Goal: Task Accomplishment & Management: Manage account settings

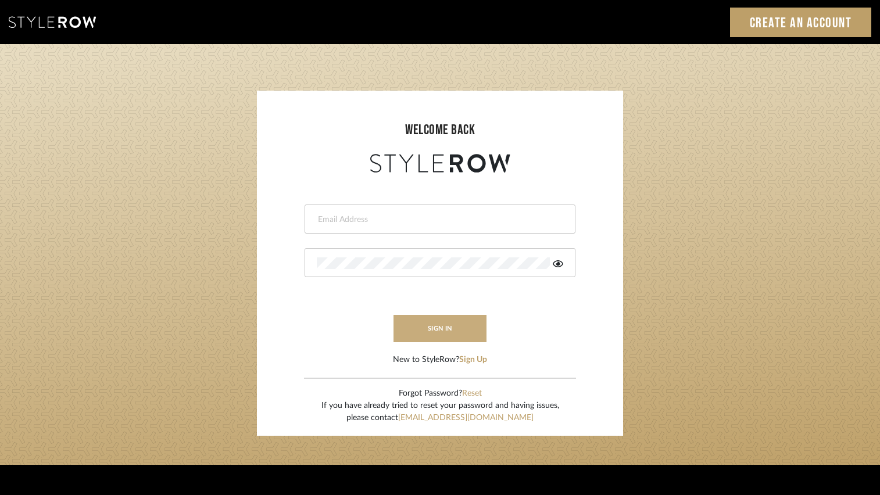
type input "regina@coastal-interiors.com"
click at [407, 320] on button "sign in" at bounding box center [440, 328] width 93 height 27
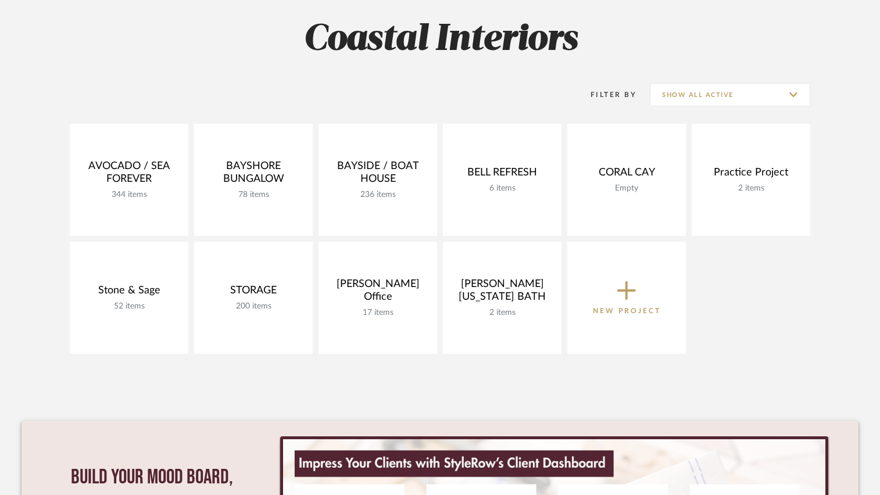
scroll to position [174, 0]
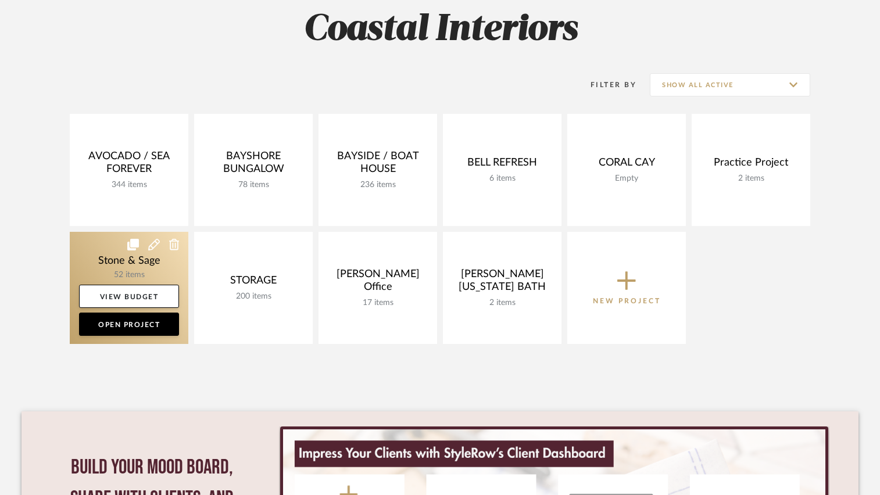
click at [126, 259] on link at bounding box center [129, 288] width 119 height 112
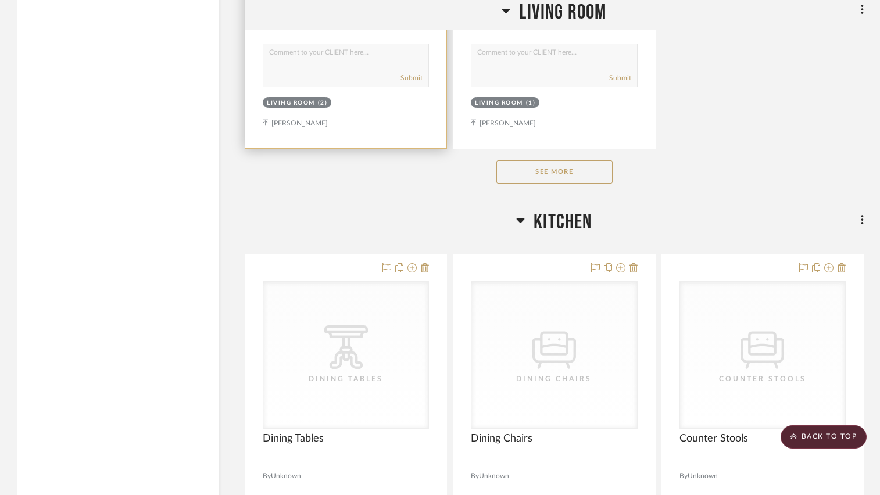
scroll to position [1860, 0]
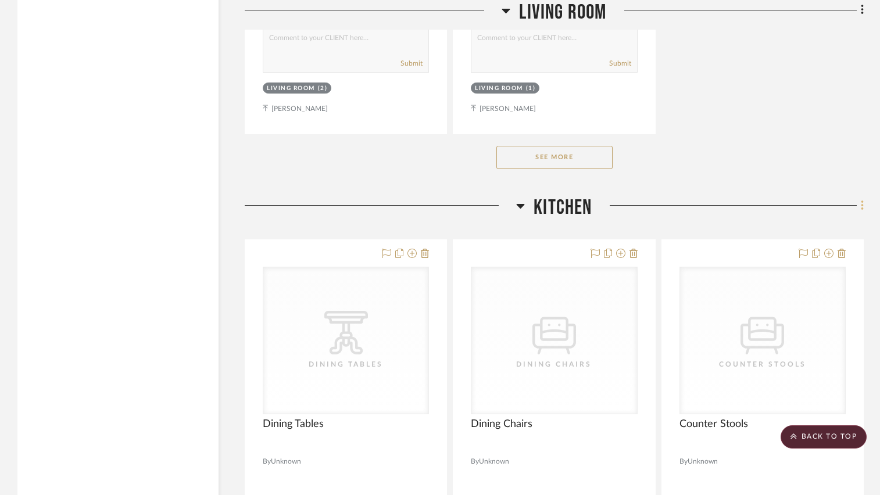
click at [863, 205] on icon at bounding box center [862, 206] width 2 height 10
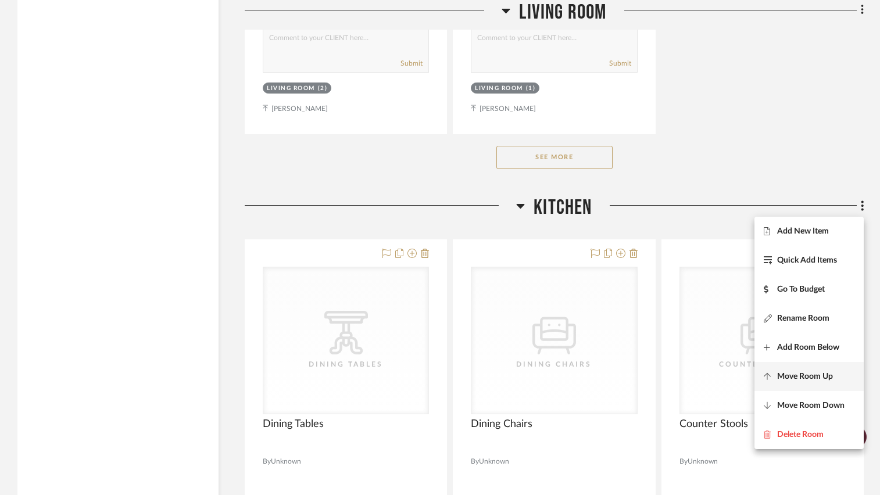
click at [829, 375] on span "Move Room Up" at bounding box center [805, 376] width 56 height 10
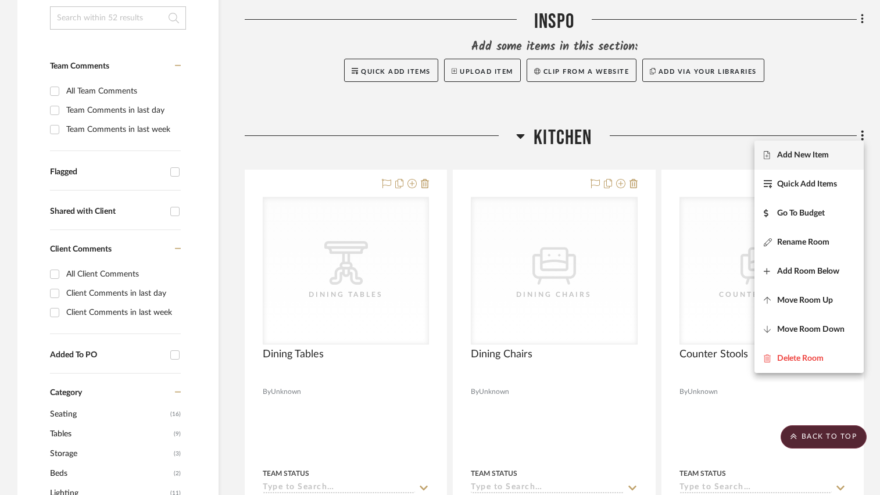
scroll to position [292, 0]
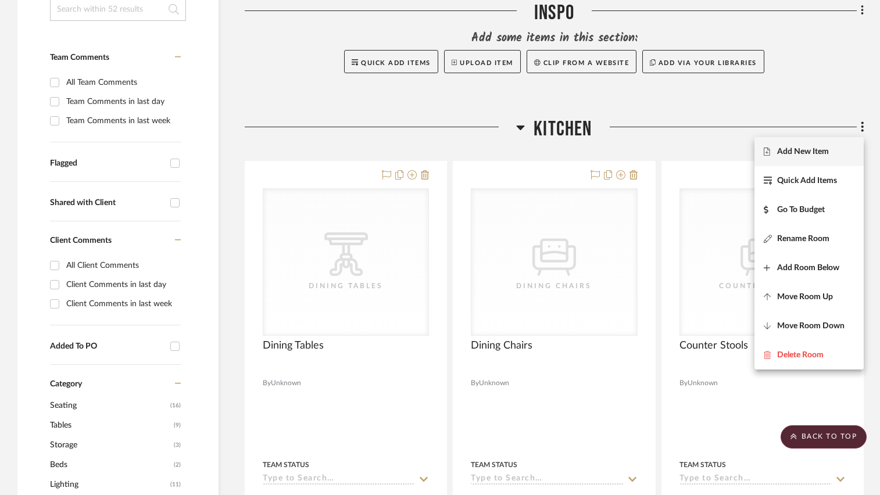
click at [862, 127] on div at bounding box center [440, 247] width 880 height 495
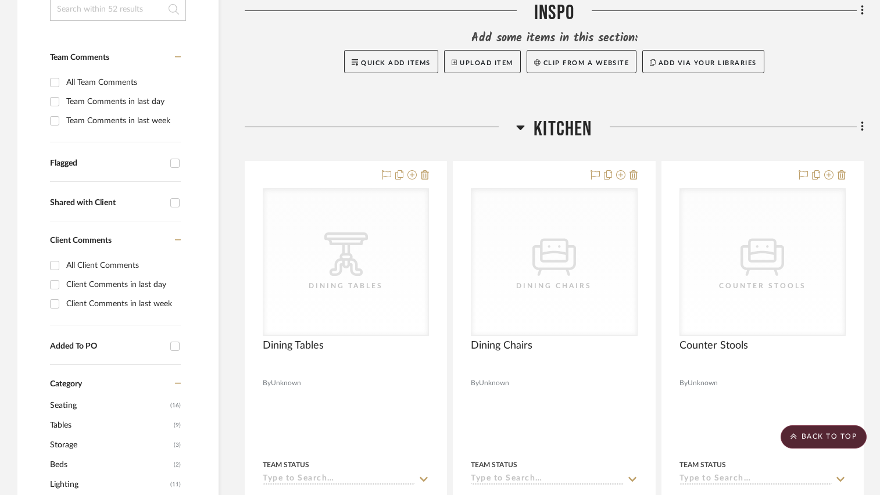
click at [521, 128] on icon at bounding box center [521, 128] width 8 height 5
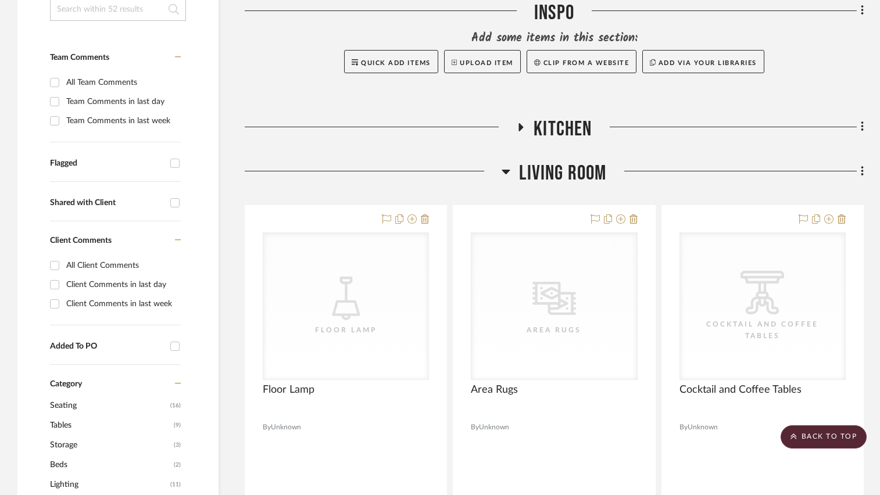
click at [511, 173] on h3 "Living Room" at bounding box center [554, 173] width 105 height 25
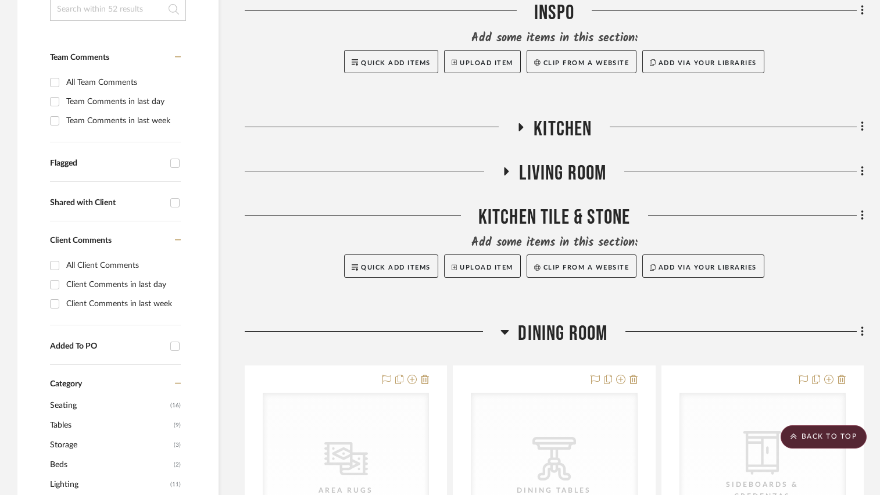
click at [861, 215] on icon at bounding box center [862, 215] width 2 height 10
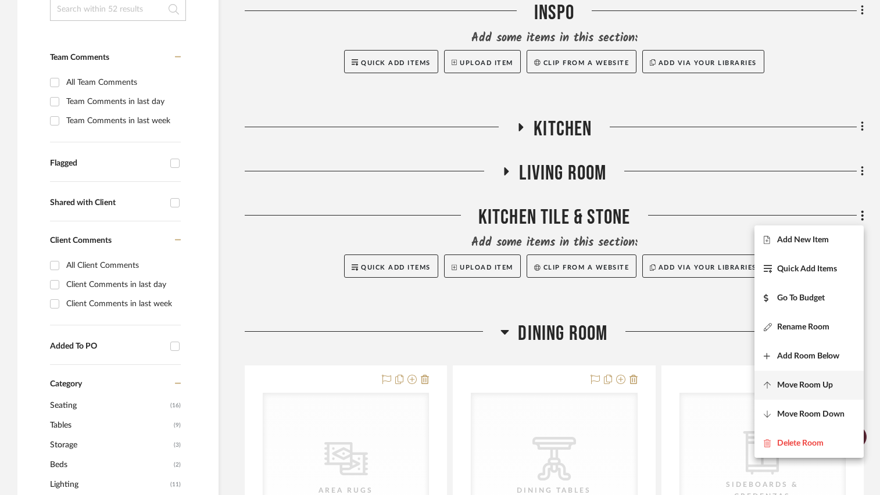
click at [806, 384] on span "Move Room Up" at bounding box center [805, 386] width 56 height 10
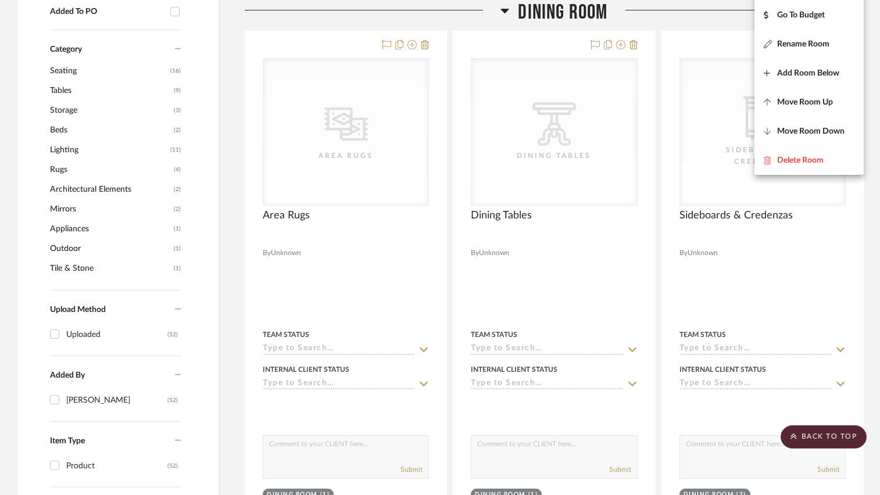
scroll to position [337, 0]
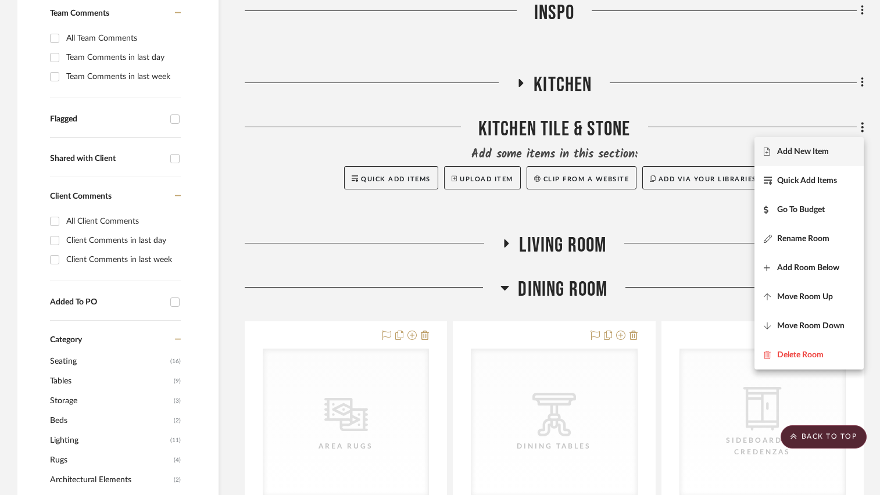
click at [503, 288] on div at bounding box center [440, 247] width 880 height 495
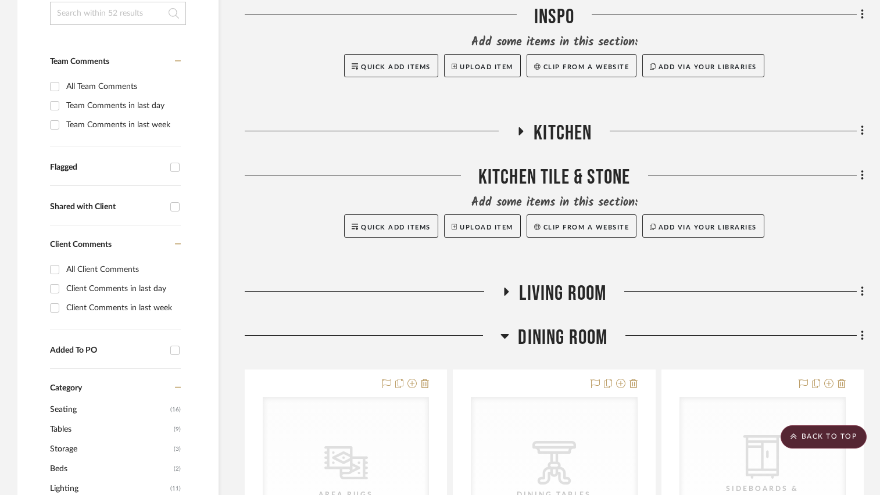
scroll to position [278, 0]
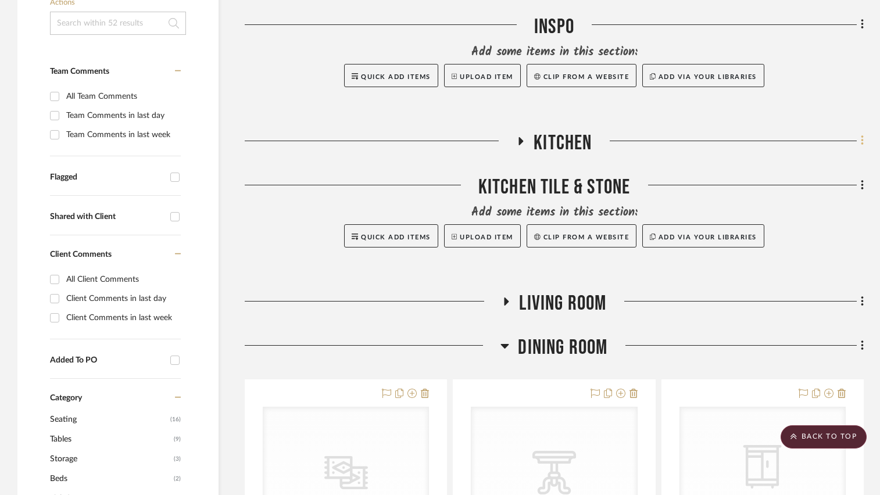
click at [861, 142] on icon at bounding box center [862, 140] width 3 height 13
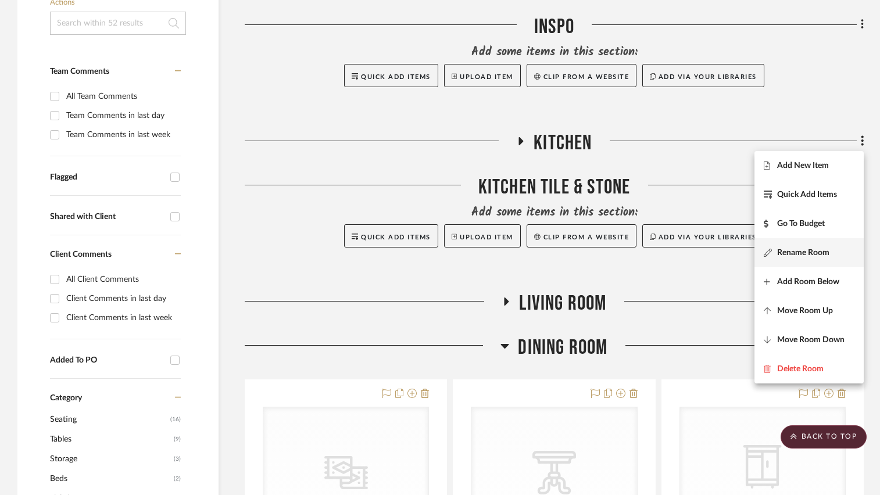
click at [817, 247] on button "Rename Room" at bounding box center [808, 252] width 109 height 29
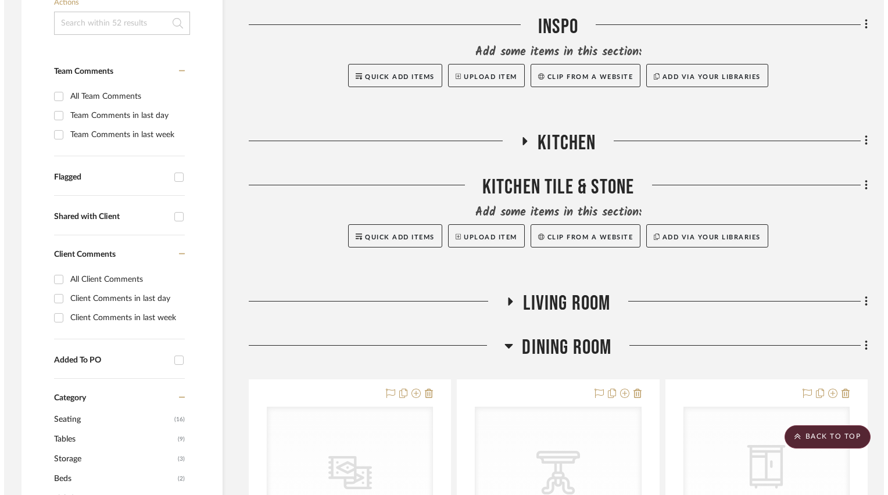
scroll to position [0, 0]
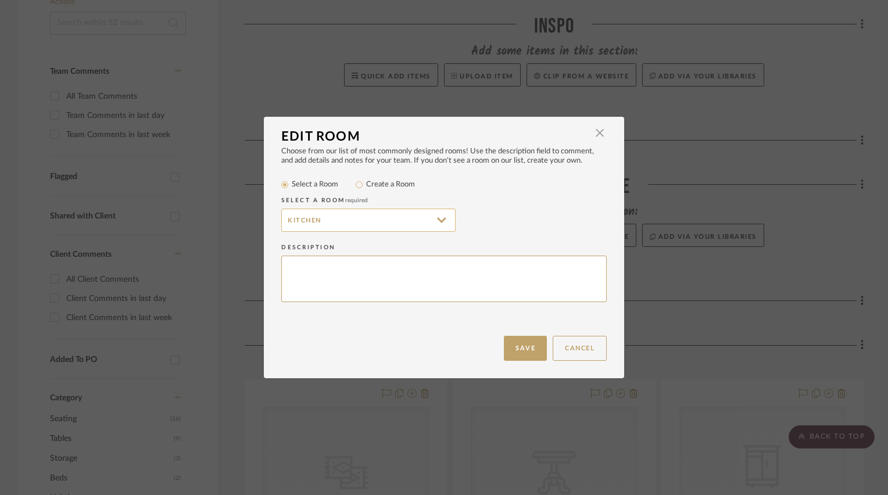
click at [389, 222] on input "Kitchen" at bounding box center [368, 220] width 174 height 23
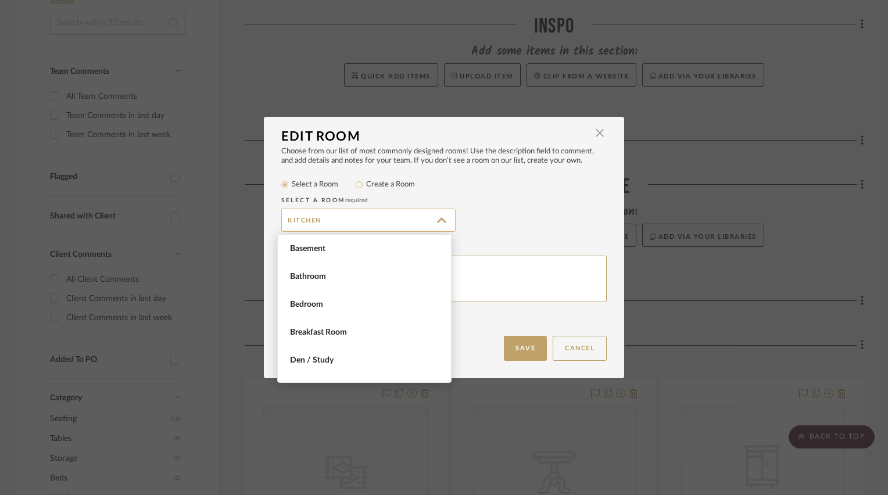
scroll to position [502, 0]
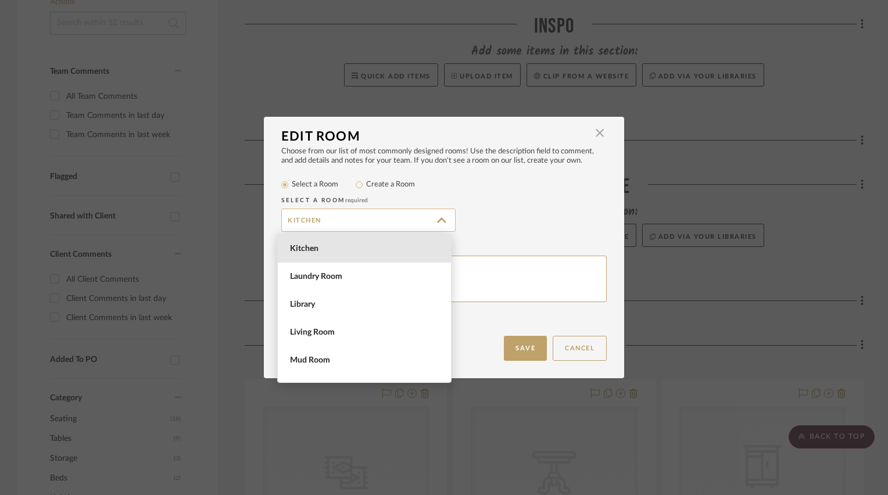
click at [389, 222] on input "Kitchen" at bounding box center [368, 220] width 174 height 23
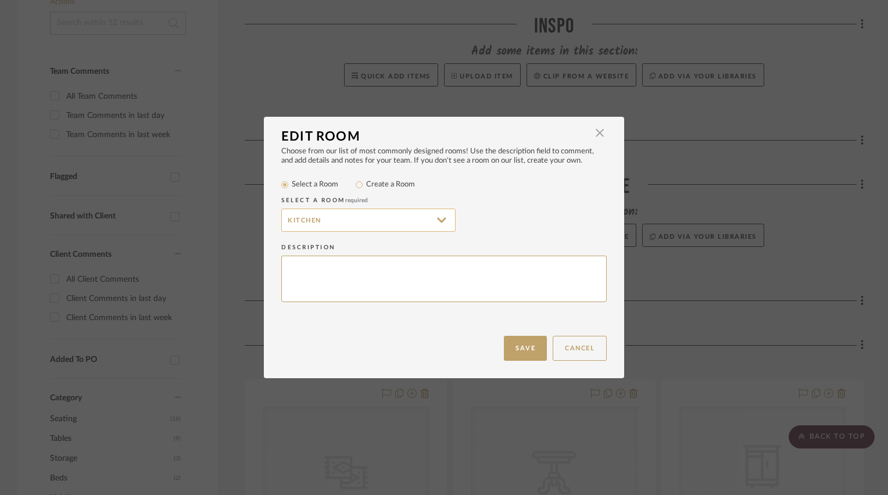
click at [389, 221] on input "Kitchen" at bounding box center [368, 220] width 174 height 23
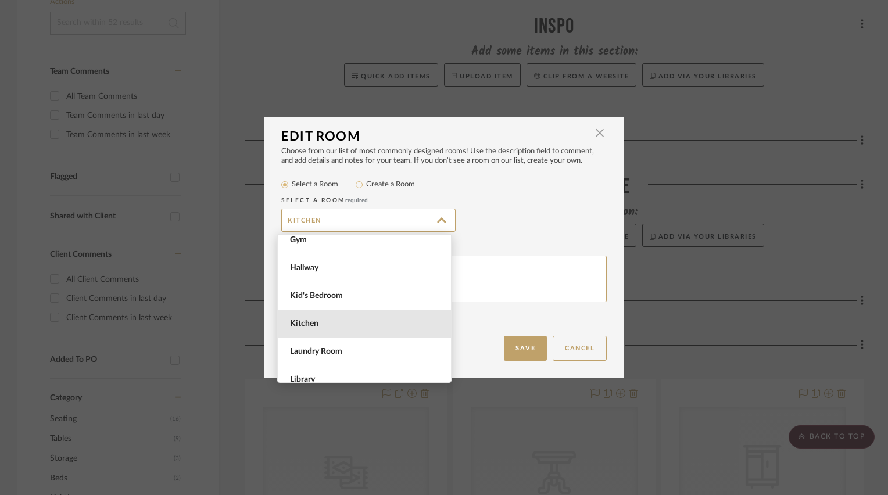
scroll to position [465, 0]
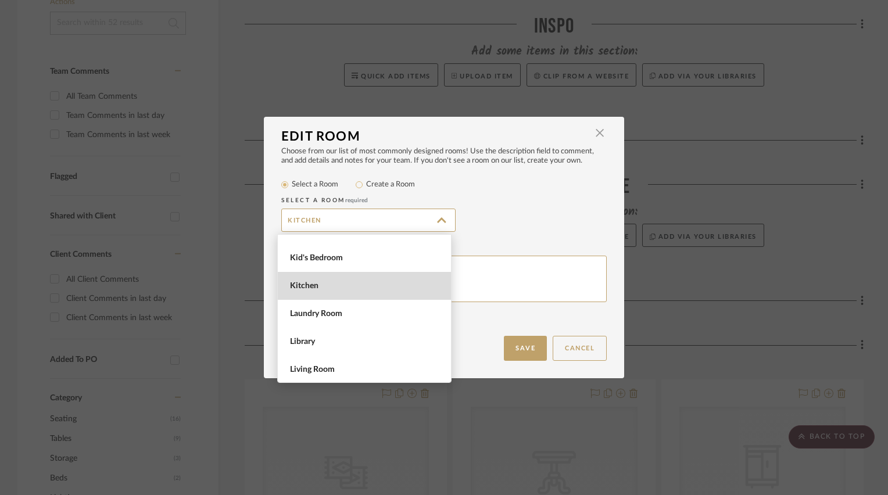
click at [336, 284] on span "Kitchen" at bounding box center [366, 286] width 152 height 10
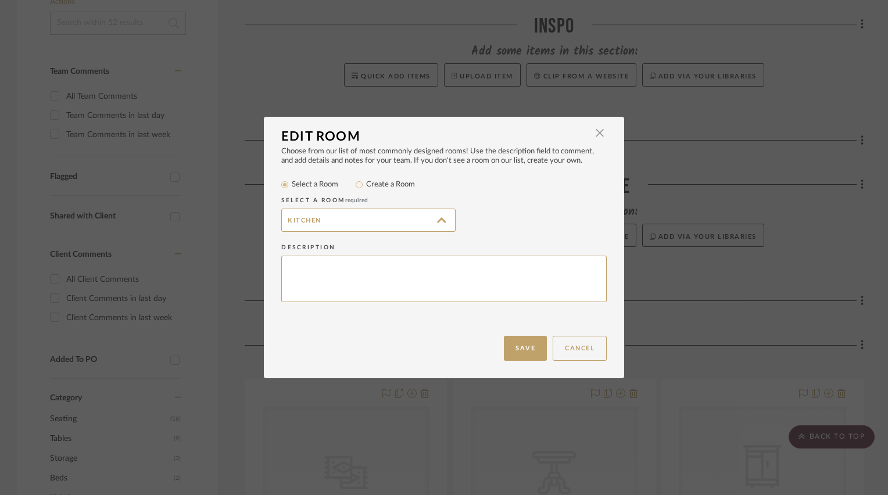
type input "Kitchen"
click at [559, 349] on button "Cancel" at bounding box center [580, 348] width 54 height 25
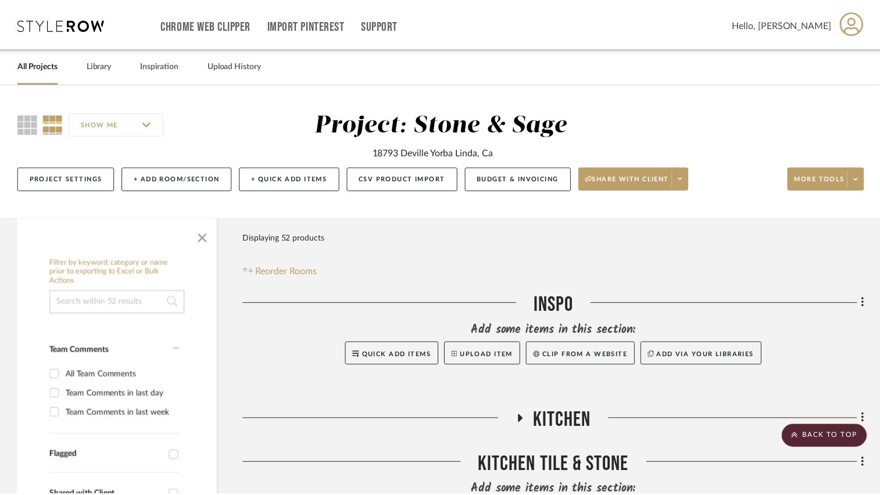
scroll to position [278, 0]
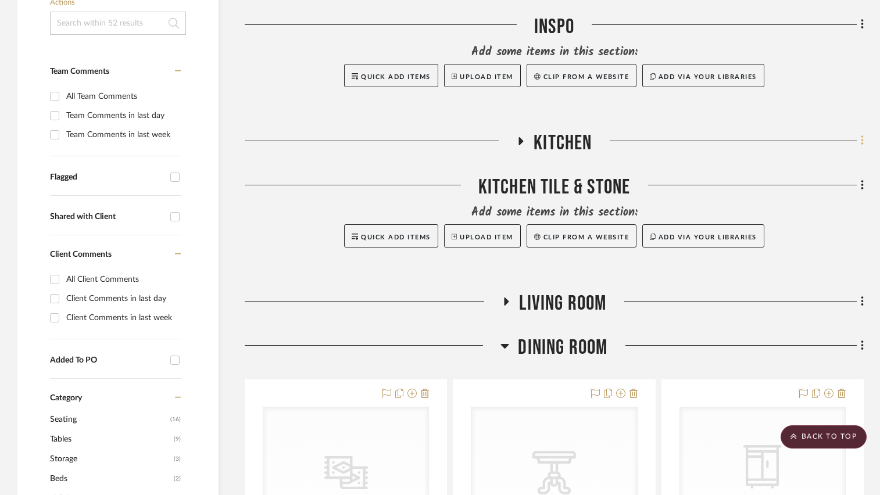
click at [863, 137] on icon at bounding box center [862, 140] width 3 height 13
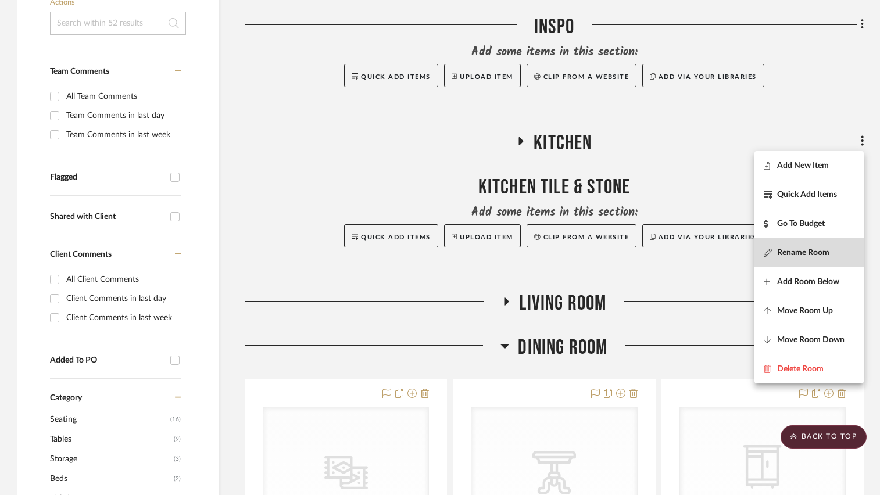
click at [808, 250] on span "Rename Room" at bounding box center [803, 253] width 52 height 10
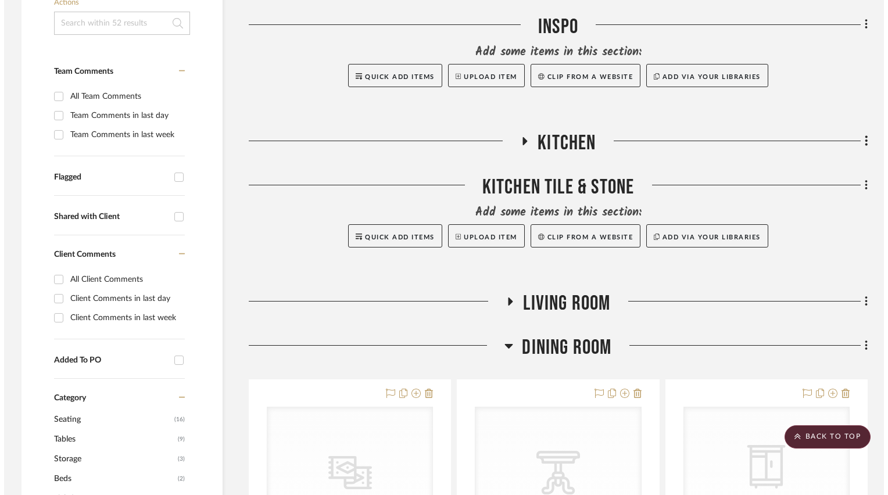
scroll to position [0, 0]
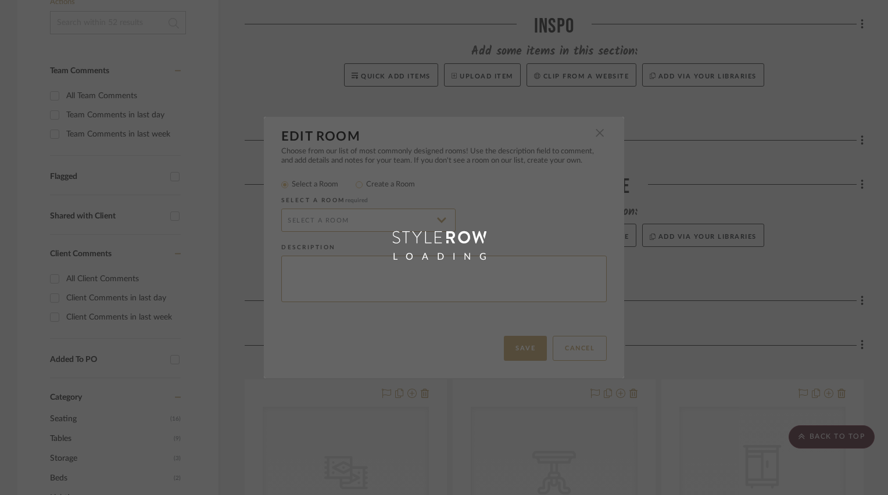
type input "Kitchen"
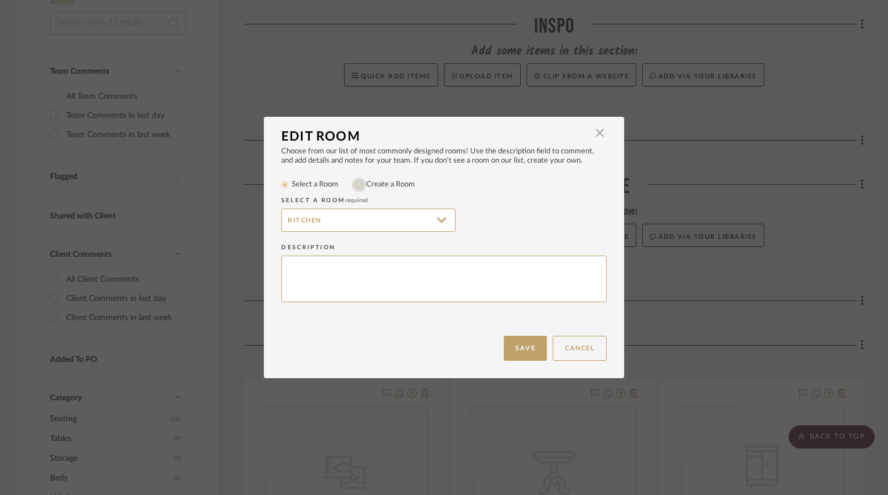
click at [354, 186] on input "Create a Room" at bounding box center [359, 185] width 14 height 14
radio input "true"
click at [342, 216] on input "Kitchen" at bounding box center [368, 220] width 174 height 23
type input "Kitchen & Nook"
click at [523, 346] on button "Save" at bounding box center [525, 348] width 43 height 25
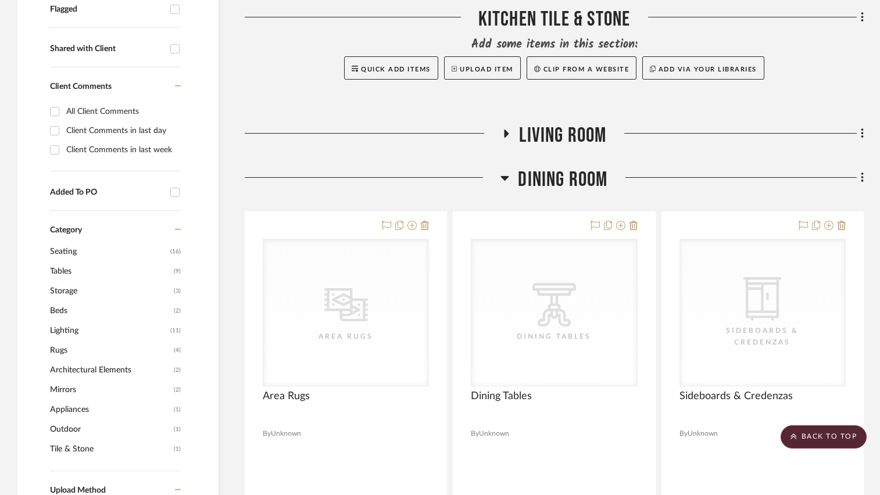
scroll to position [395, 0]
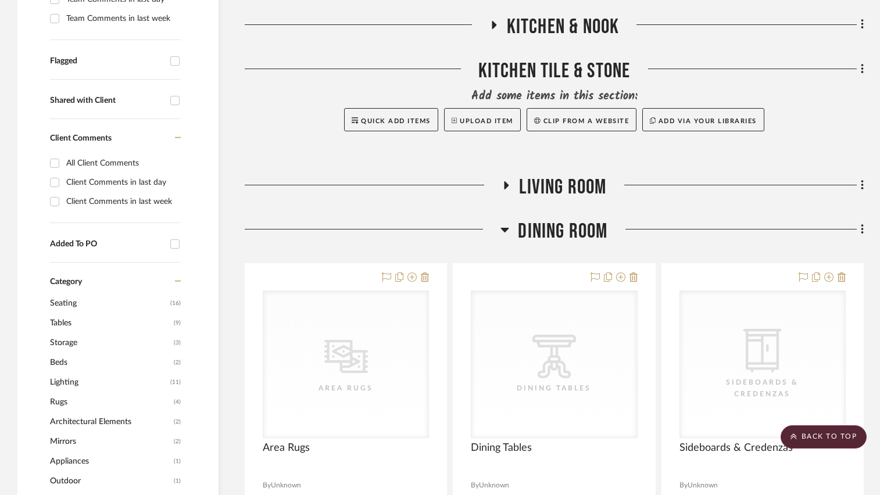
click at [863, 229] on icon at bounding box center [862, 229] width 2 height 10
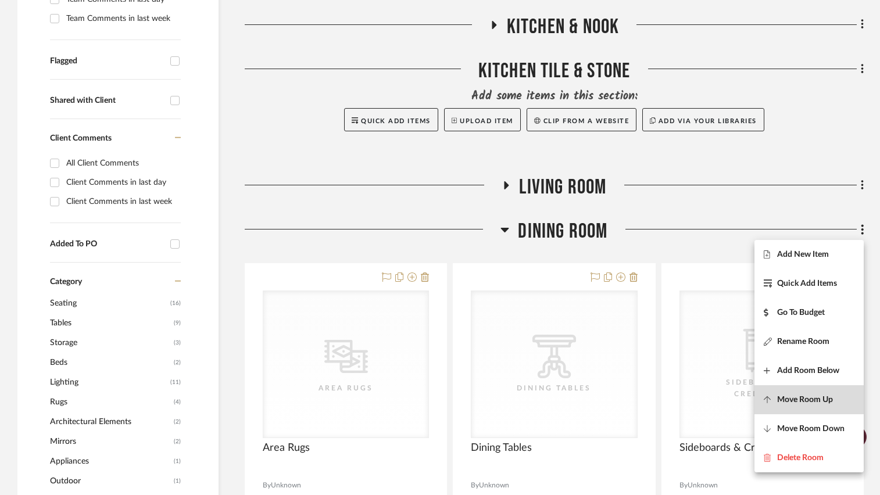
click at [807, 392] on button "Move Room Up" at bounding box center [808, 399] width 109 height 29
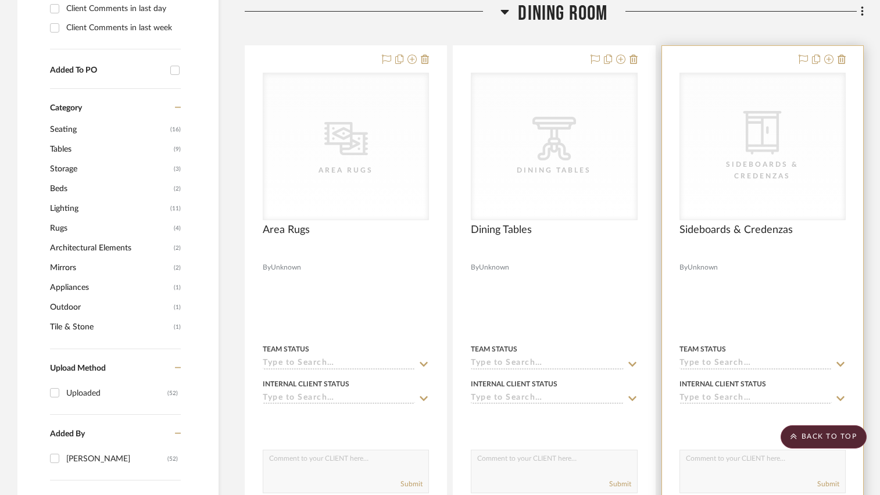
scroll to position [570, 0]
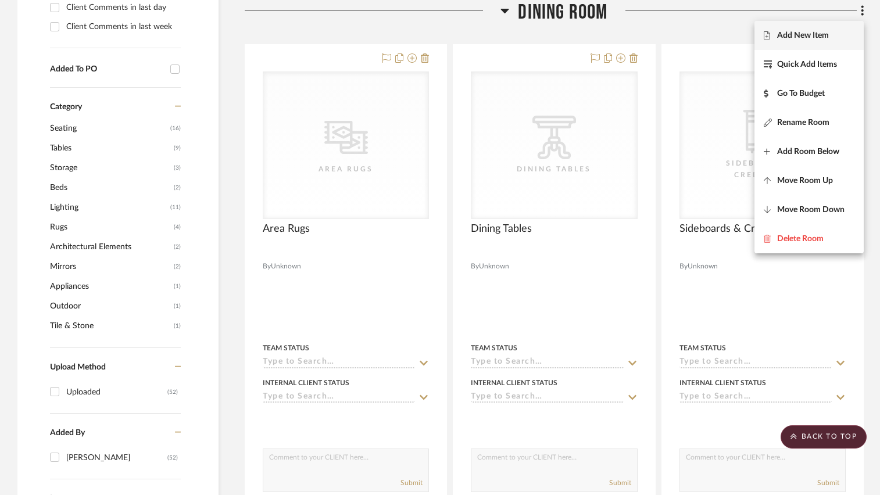
click at [506, 13] on div at bounding box center [440, 247] width 880 height 495
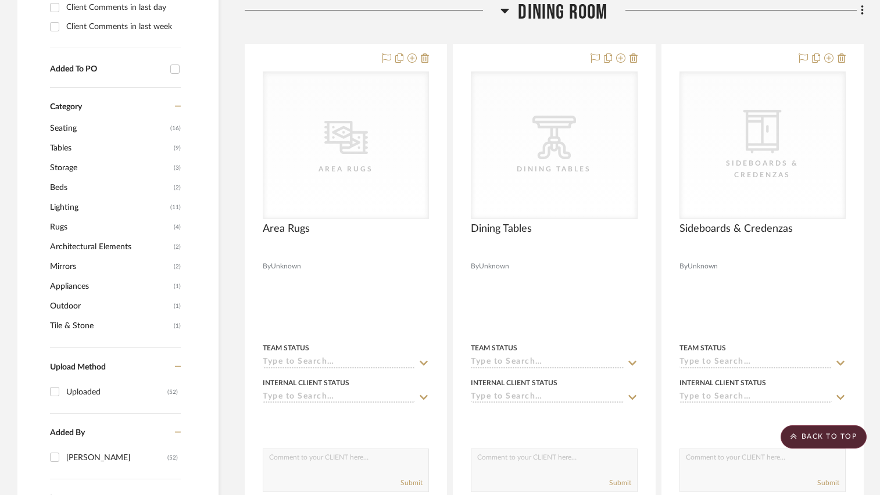
click at [506, 13] on icon at bounding box center [504, 10] width 9 height 14
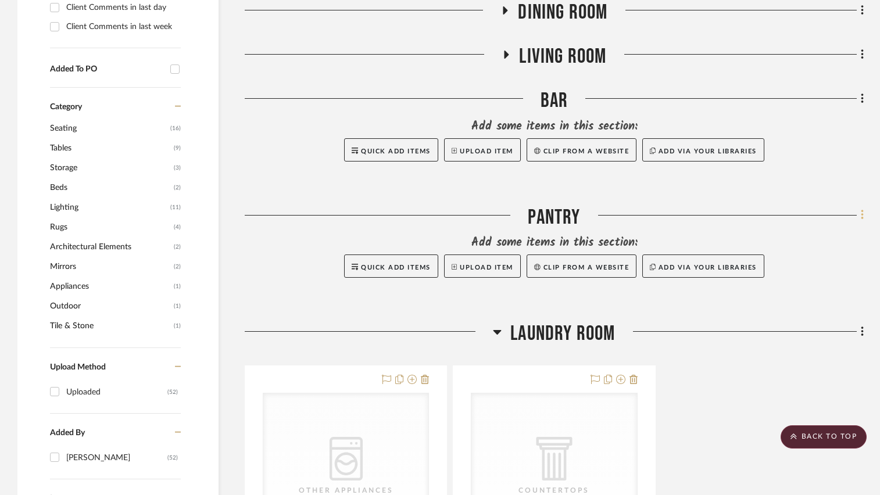
click at [862, 217] on icon at bounding box center [862, 215] width 3 height 13
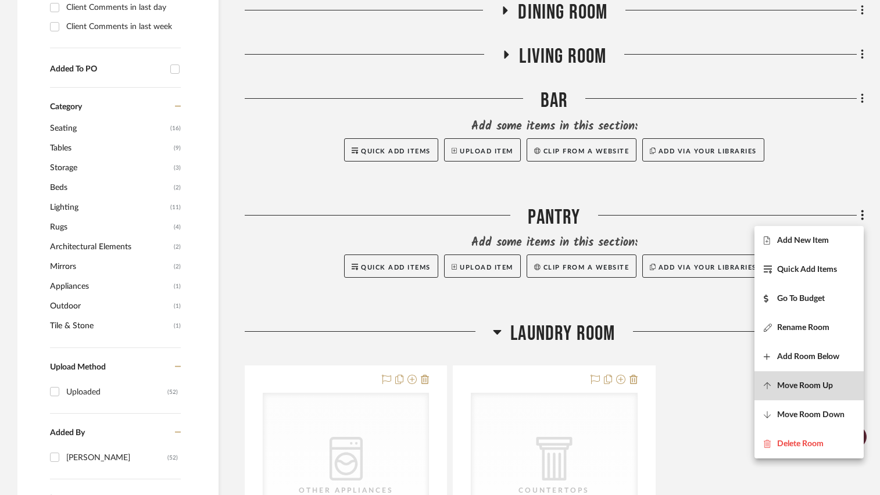
click at [813, 385] on span "Move Room Up" at bounding box center [805, 386] width 56 height 10
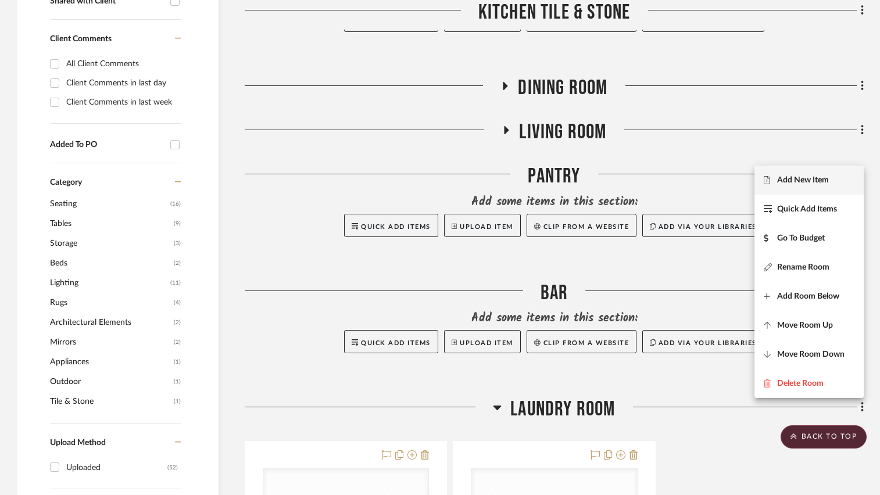
scroll to position [484, 0]
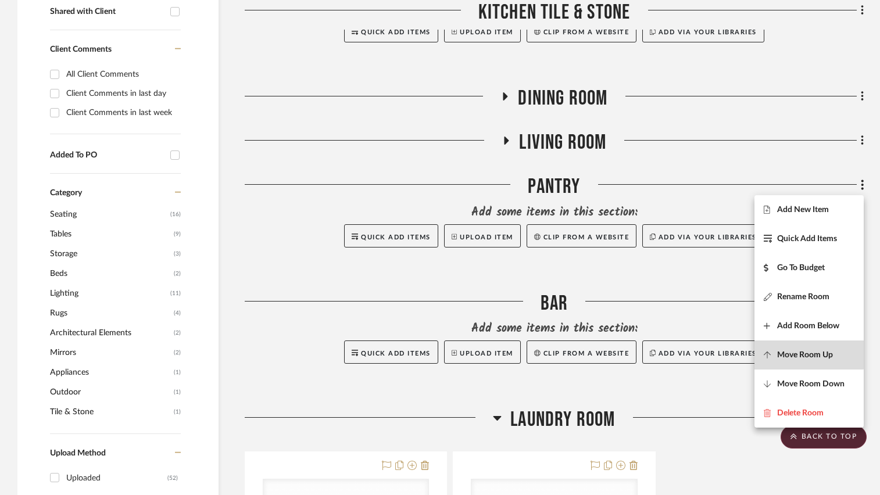
click at [797, 351] on span "Move Room Up" at bounding box center [805, 355] width 56 height 10
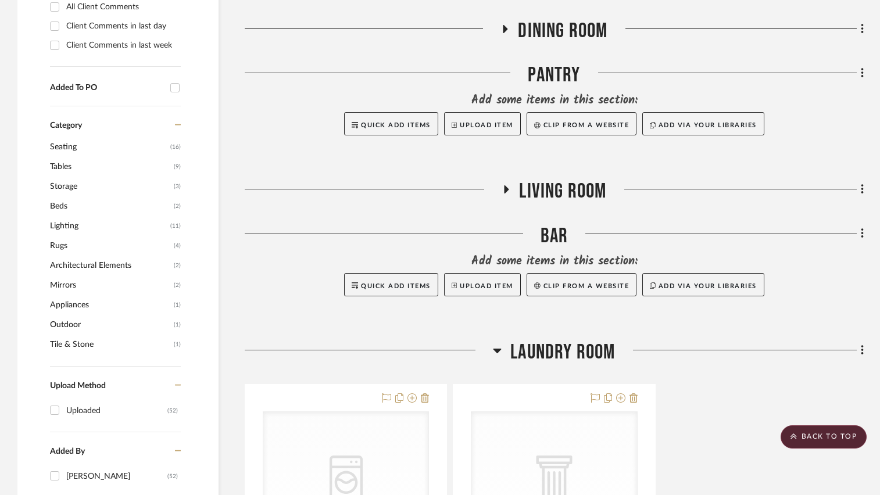
scroll to position [614, 0]
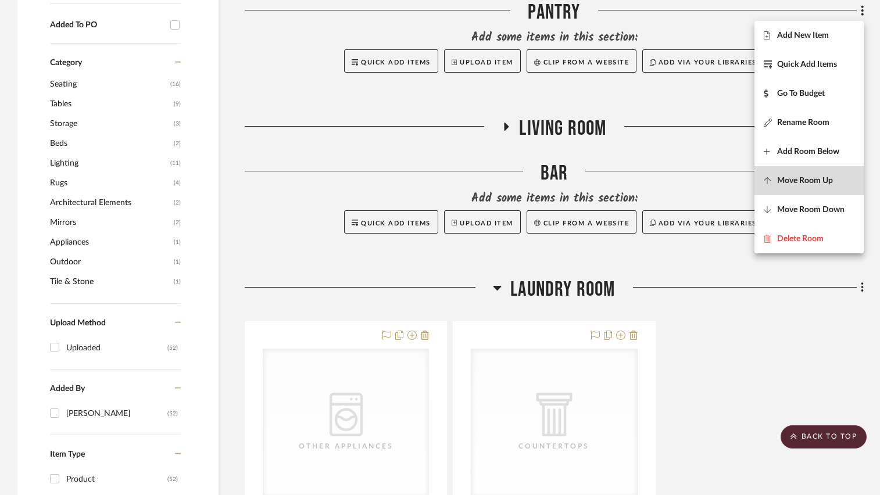
click at [814, 178] on span "Move Room Up" at bounding box center [805, 181] width 56 height 10
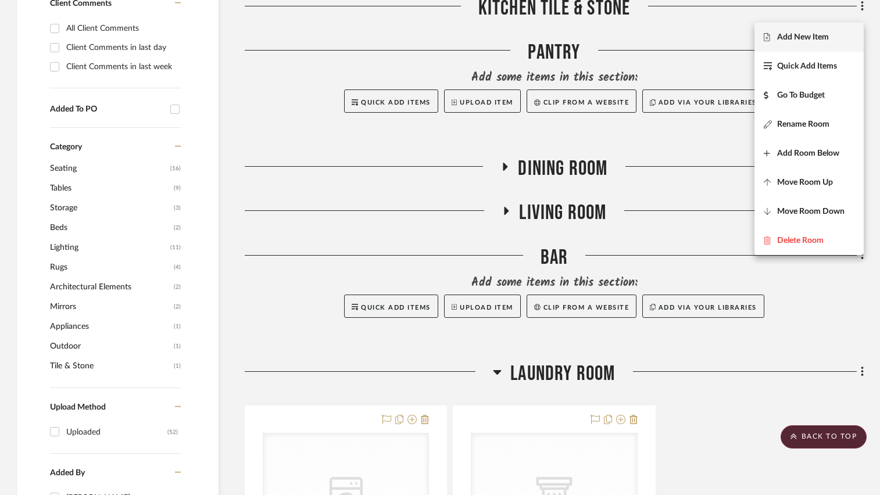
scroll to position [570, 0]
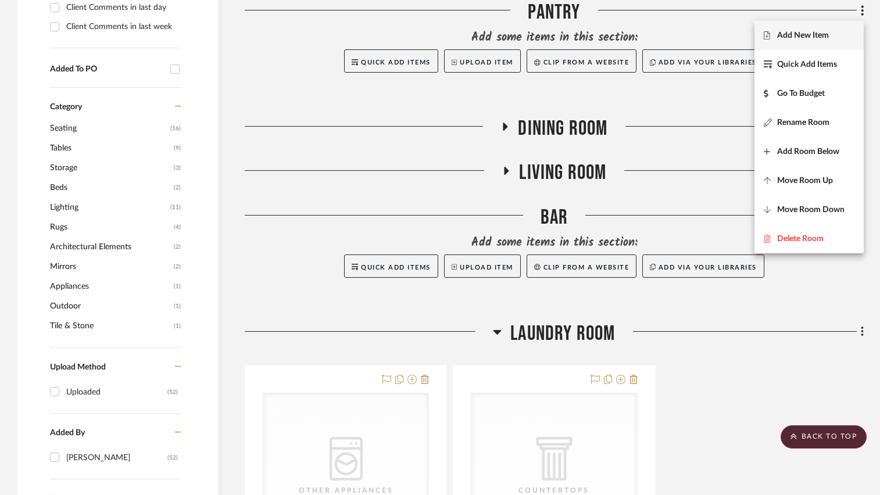
click at [862, 331] on div at bounding box center [440, 247] width 880 height 495
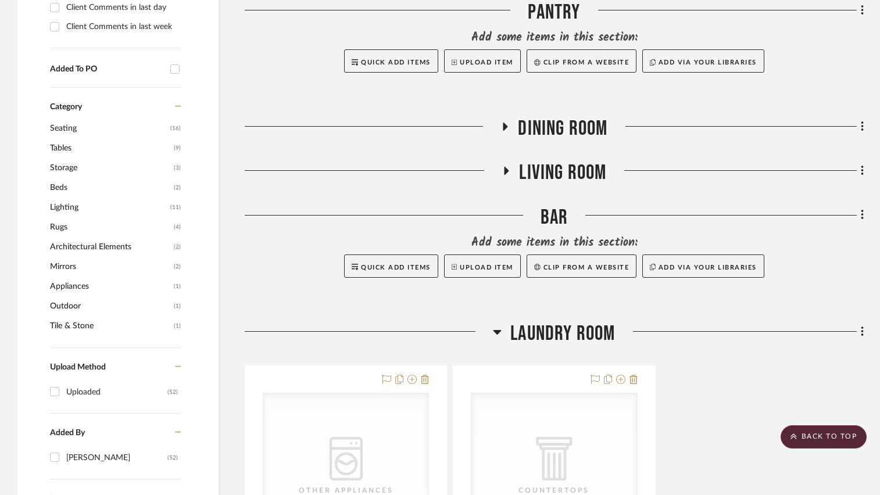
click at [862, 331] on icon at bounding box center [862, 332] width 2 height 10
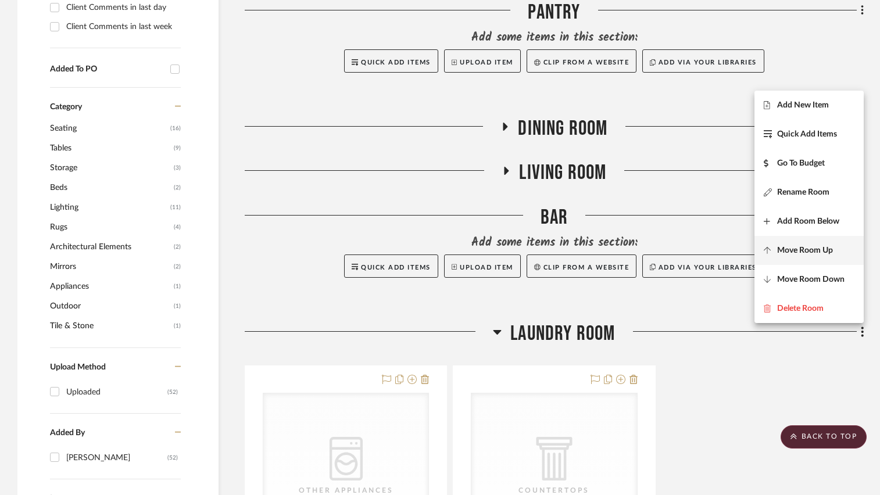
click at [799, 251] on span "Move Room Up" at bounding box center [805, 250] width 56 height 10
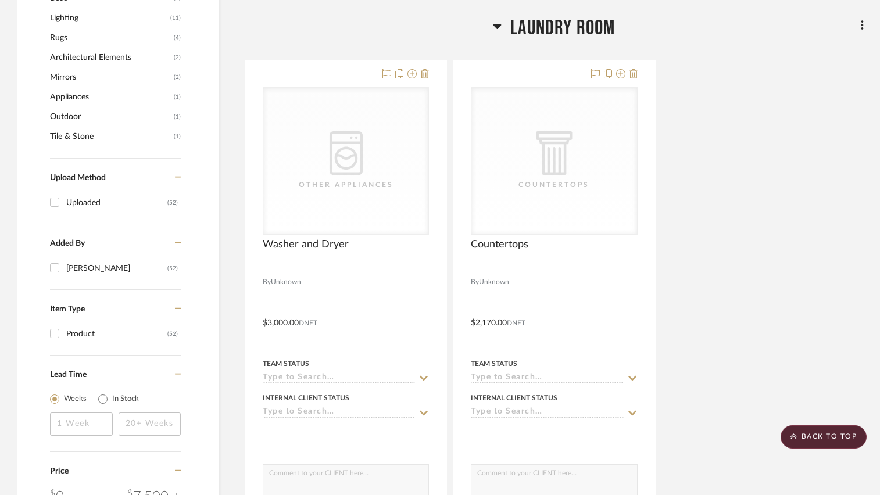
scroll to position [774, 0]
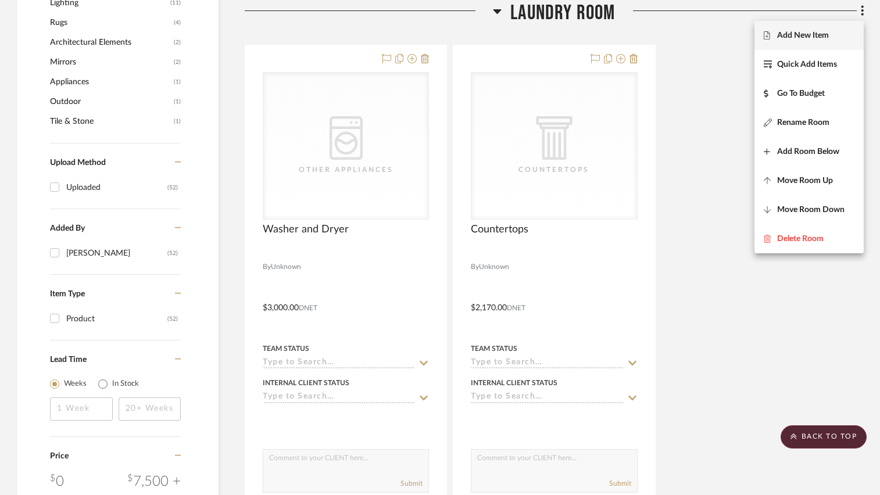
click at [493, 7] on div at bounding box center [440, 247] width 880 height 495
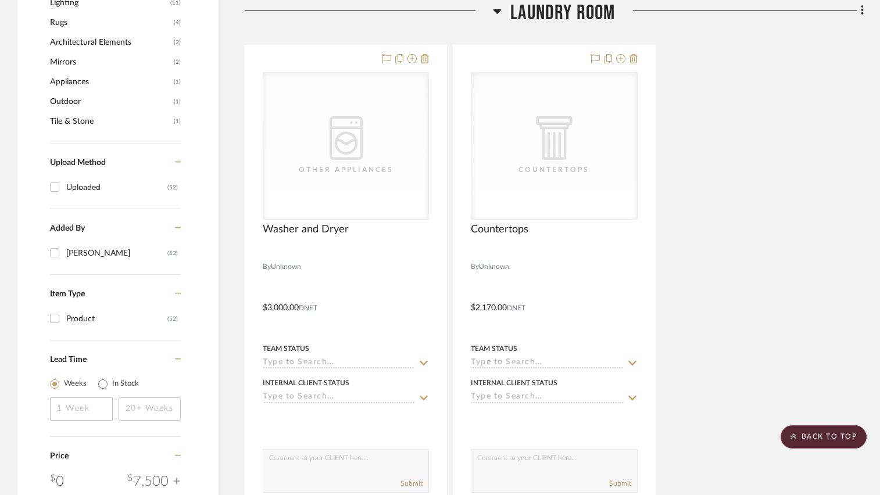
click at [493, 9] on icon at bounding box center [497, 11] width 9 height 14
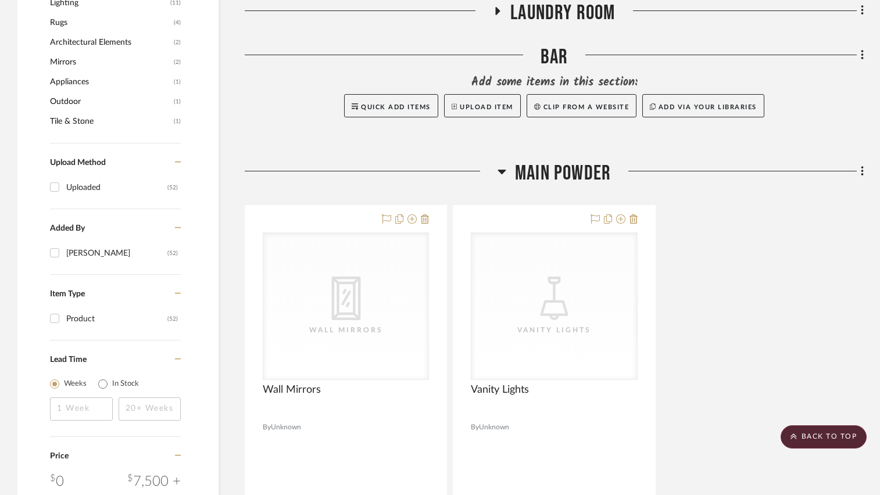
click at [862, 10] on icon at bounding box center [862, 11] width 2 height 10
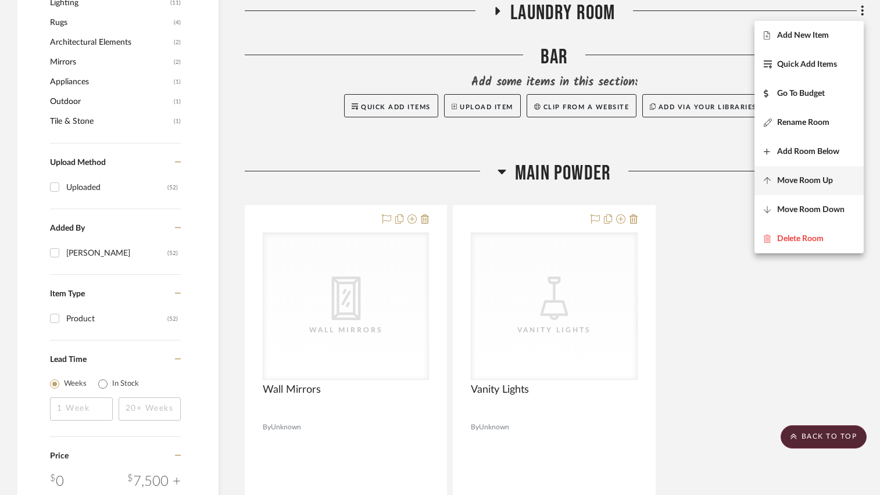
click at [809, 178] on span "Move Room Up" at bounding box center [805, 181] width 56 height 10
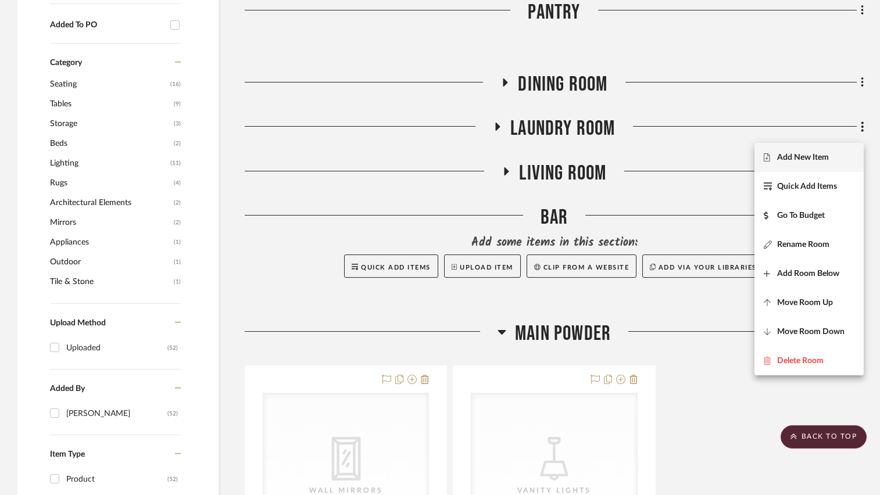
scroll to position [556, 0]
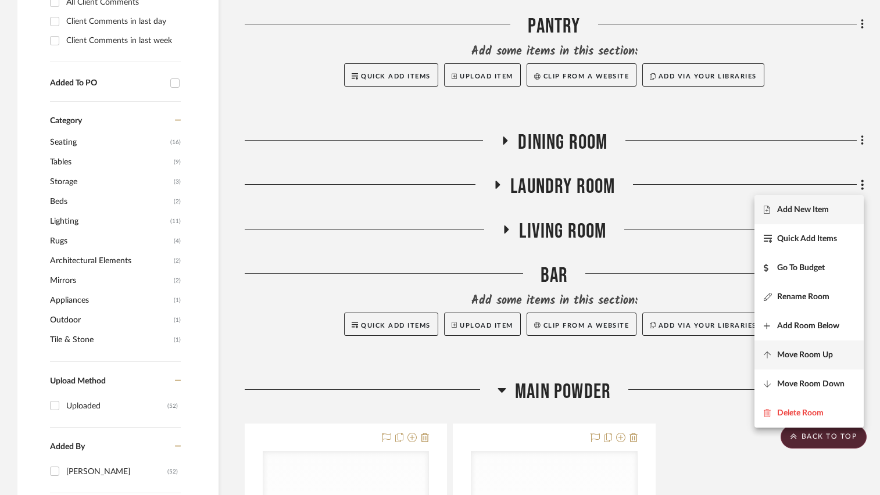
click at [803, 350] on span "Move Room Up" at bounding box center [805, 355] width 56 height 10
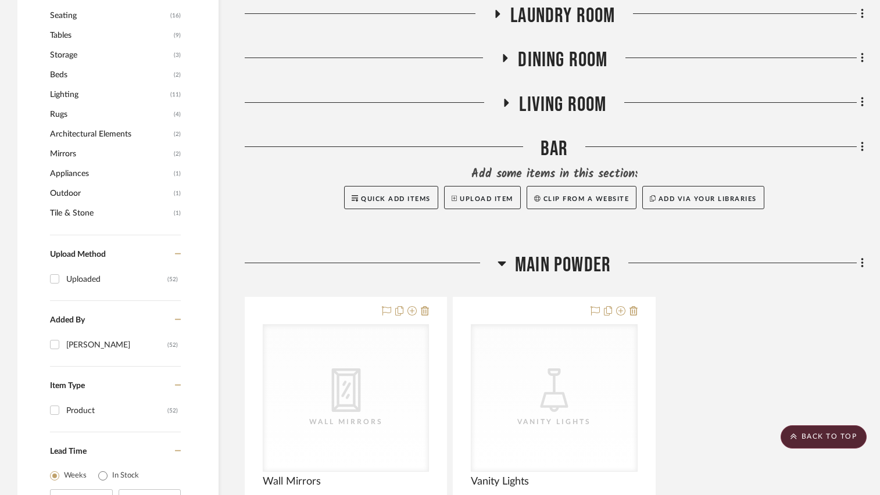
scroll to position [686, 0]
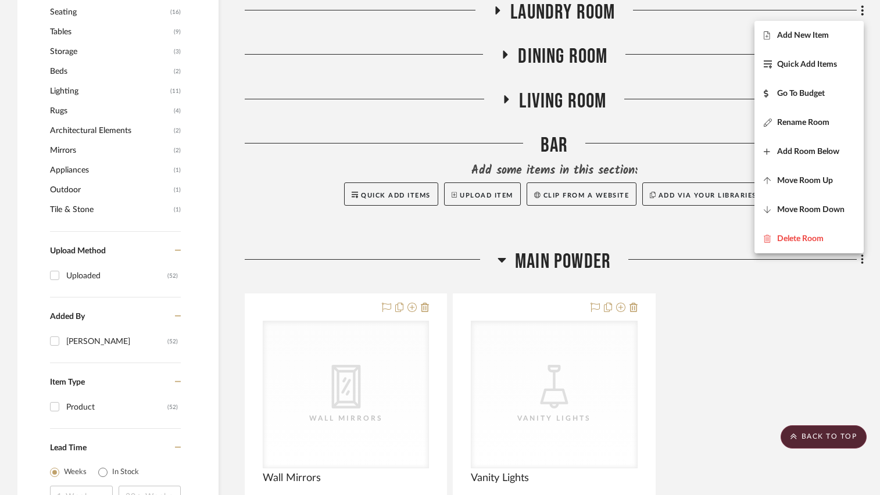
click at [611, 99] on div at bounding box center [440, 247] width 880 height 495
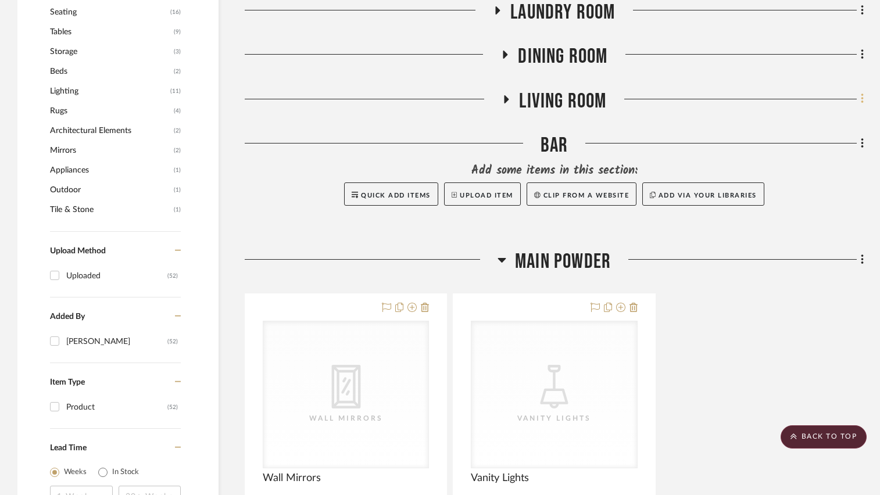
click at [863, 100] on icon at bounding box center [862, 98] width 3 height 13
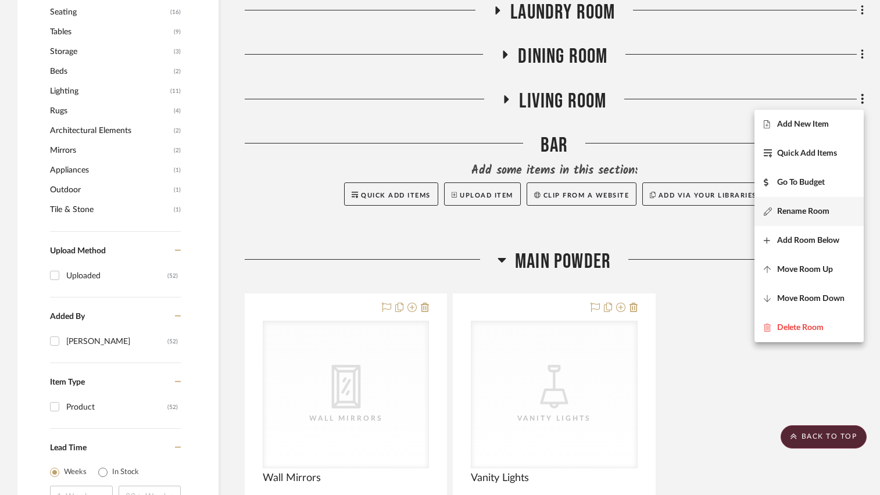
click at [821, 214] on span "Rename Room" at bounding box center [803, 211] width 52 height 10
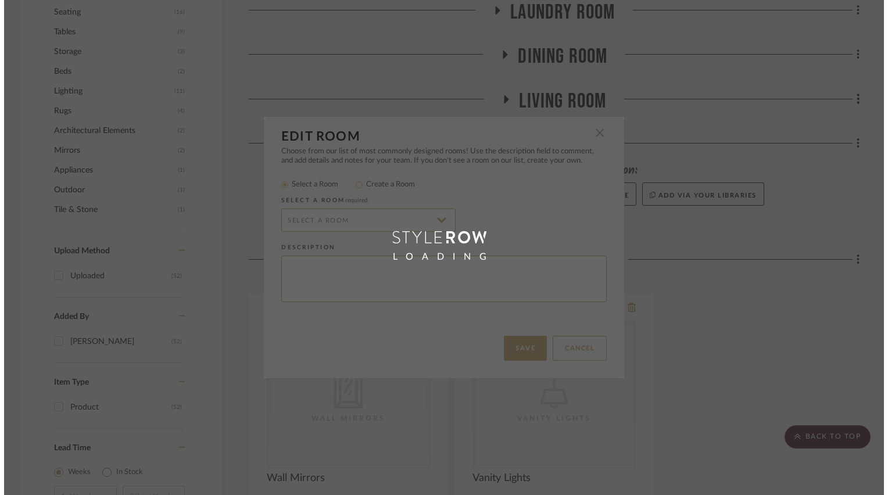
scroll to position [0, 0]
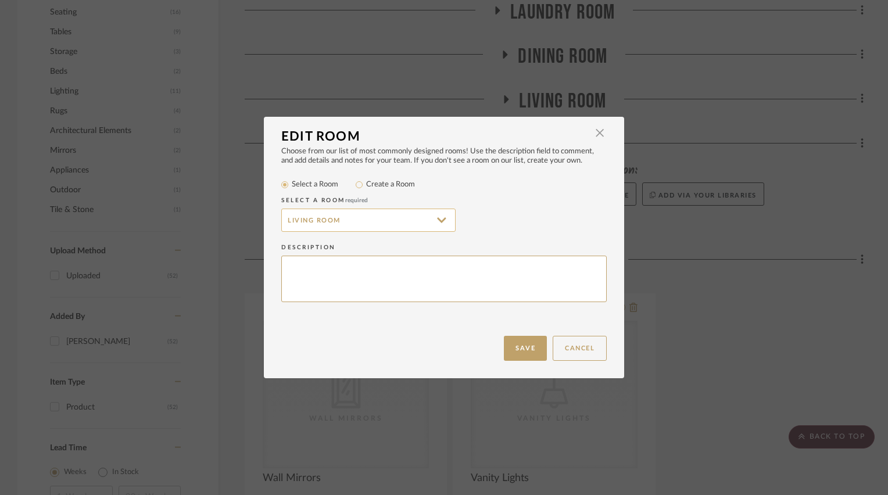
click at [433, 224] on input "Living Room" at bounding box center [368, 220] width 174 height 23
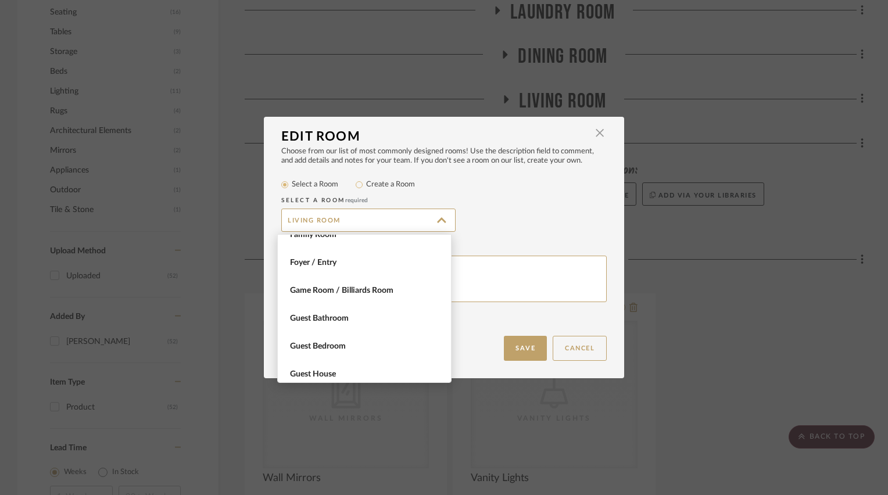
scroll to position [179, 0]
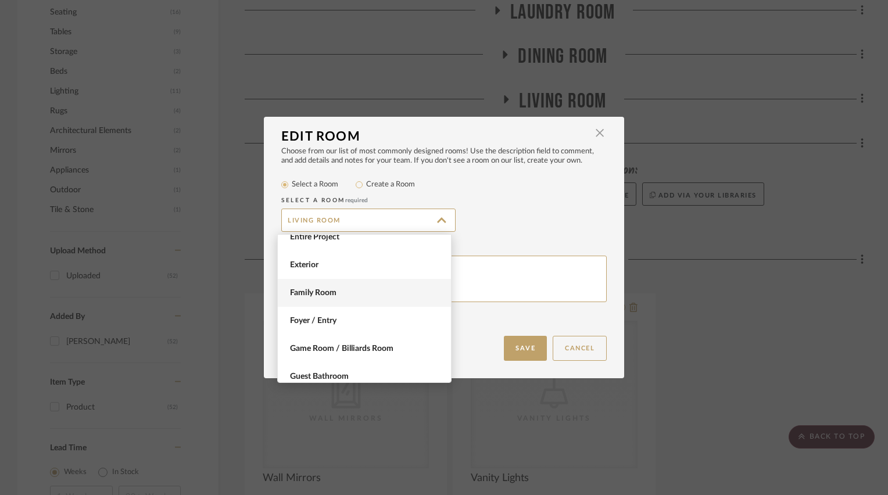
click at [330, 284] on span "Family Room" at bounding box center [364, 293] width 173 height 28
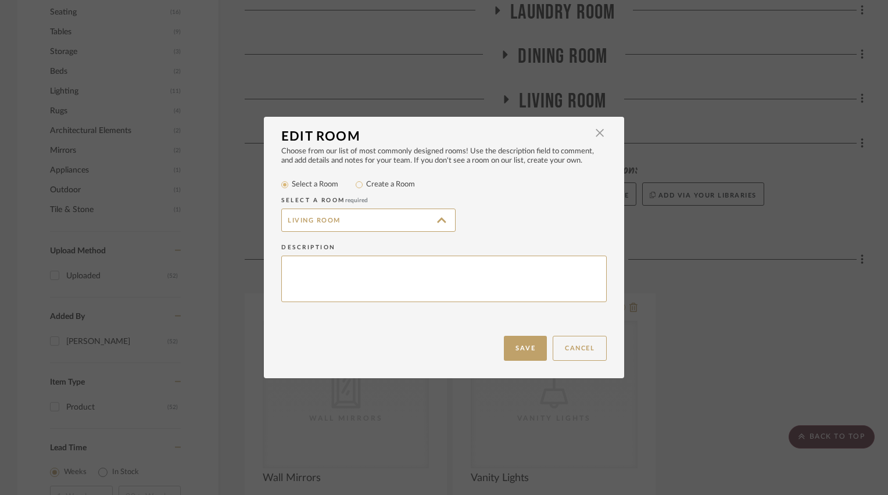
type input "Family Room"
click at [526, 353] on button "Save" at bounding box center [525, 348] width 43 height 25
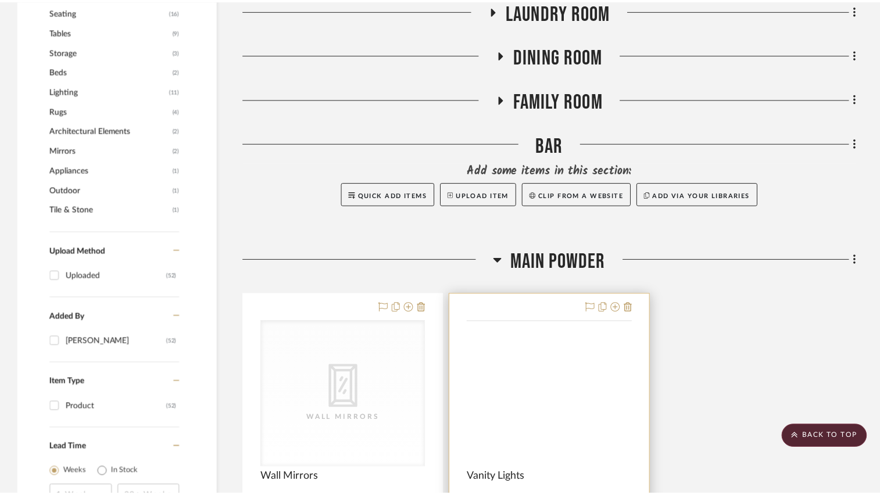
scroll to position [686, 0]
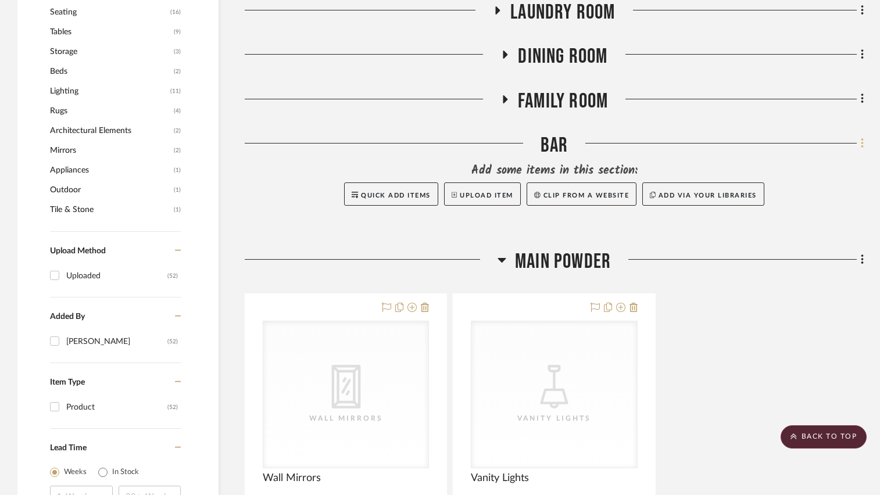
click at [863, 142] on icon at bounding box center [862, 143] width 2 height 10
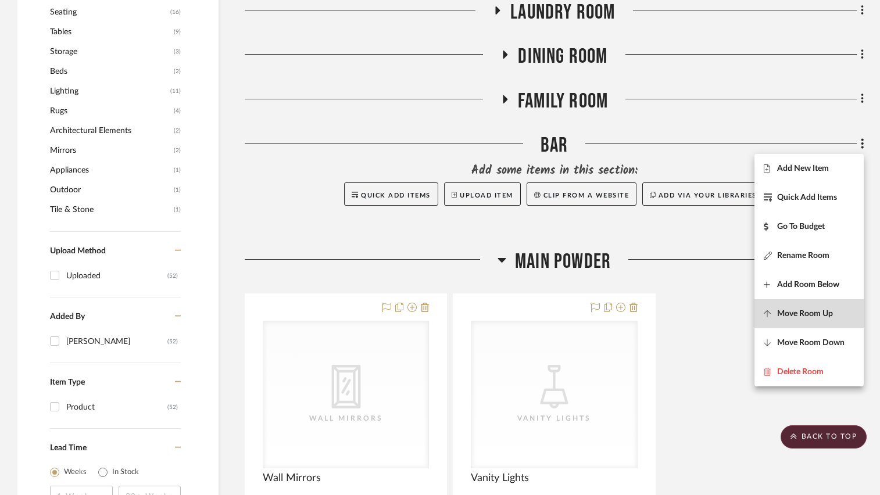
click at [822, 313] on span "Move Room Up" at bounding box center [805, 314] width 56 height 10
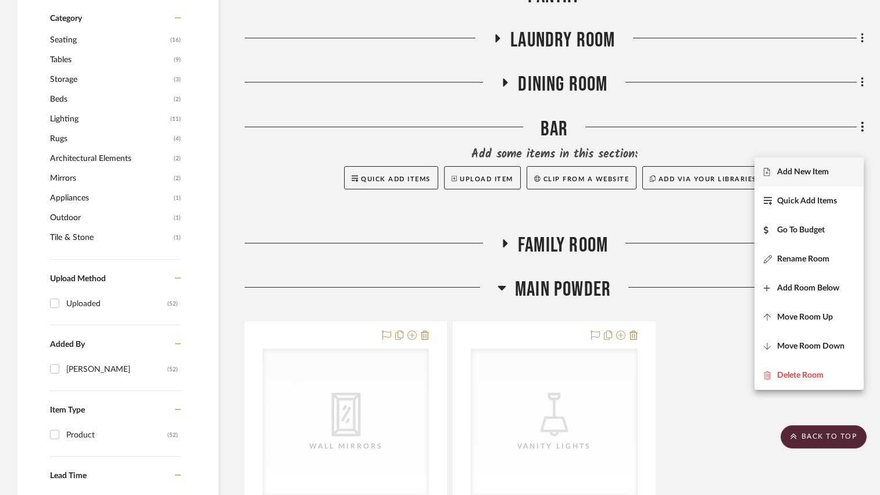
scroll to position [600, 0]
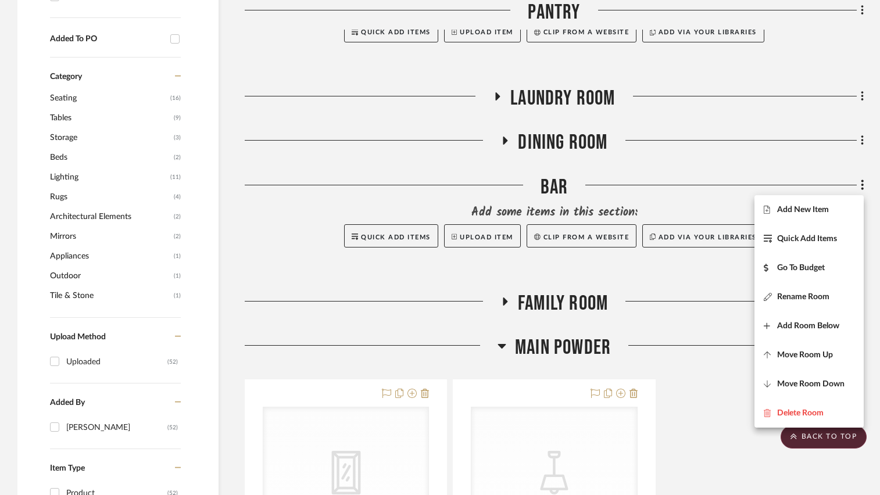
click at [688, 176] on div at bounding box center [440, 247] width 880 height 495
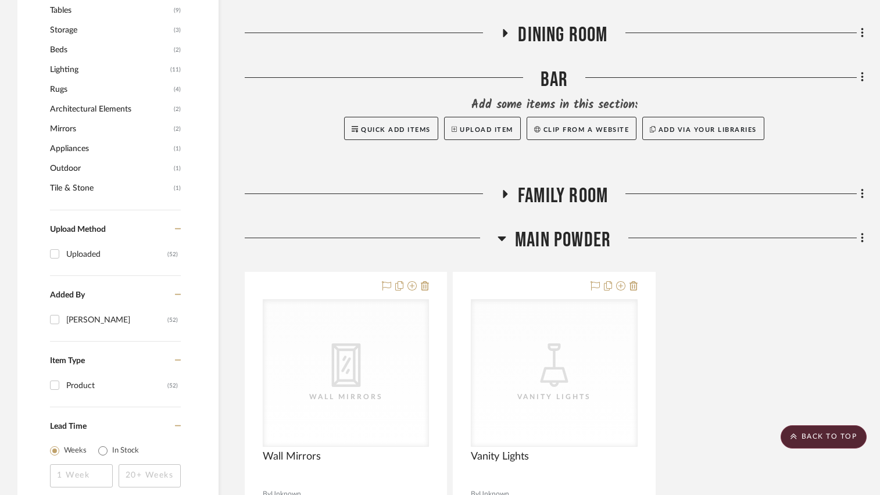
scroll to position [658, 0]
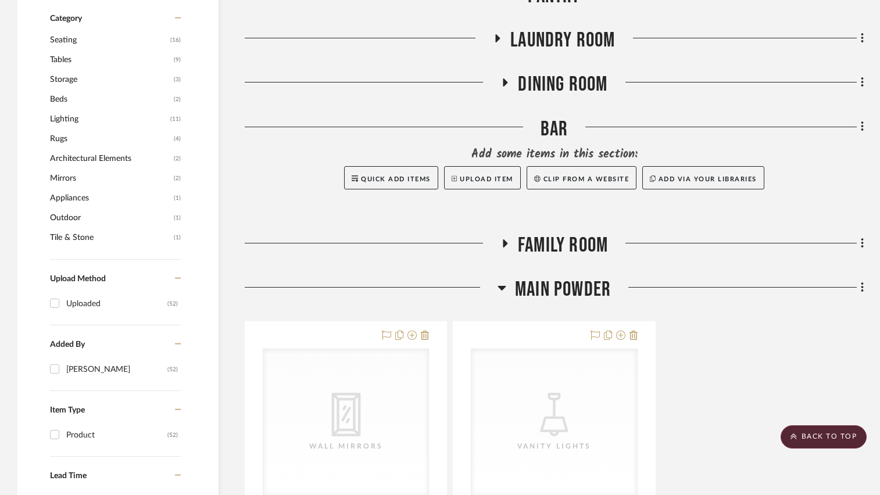
click at [501, 289] on icon at bounding box center [502, 288] width 8 height 5
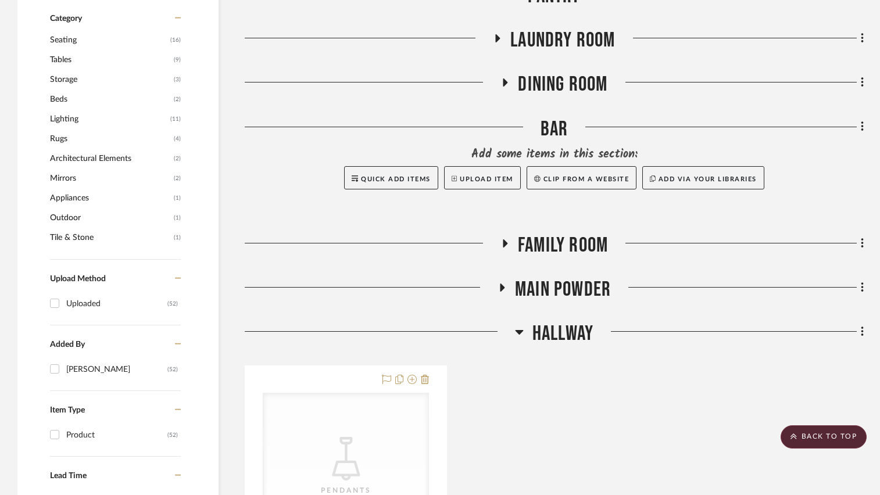
click at [519, 332] on icon at bounding box center [519, 332] width 8 height 5
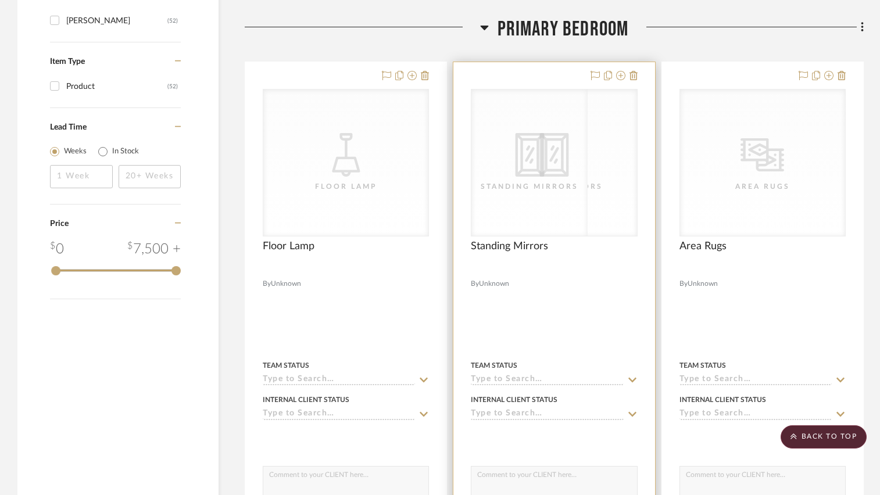
scroll to position [890, 0]
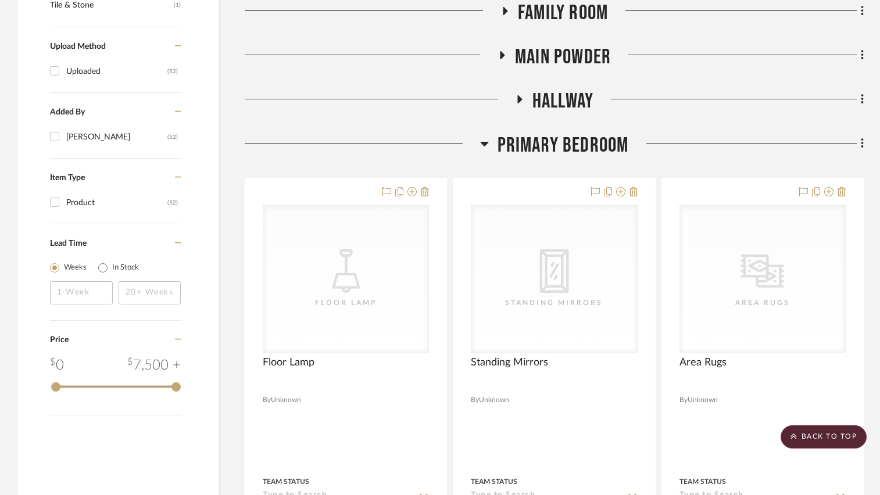
click at [486, 146] on icon at bounding box center [484, 144] width 9 height 14
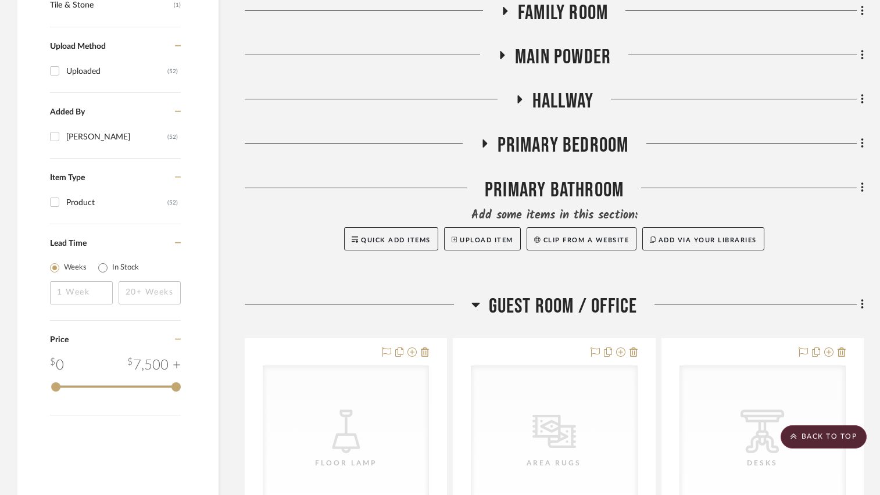
click at [473, 305] on icon at bounding box center [475, 305] width 9 height 14
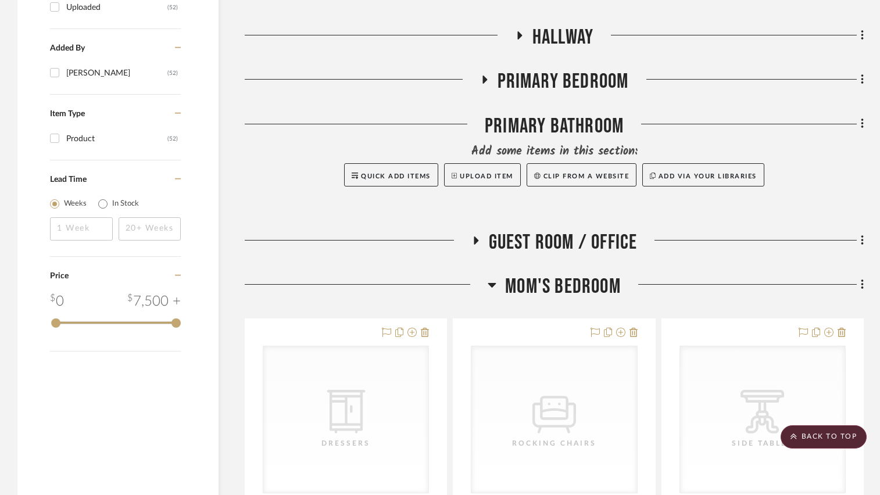
scroll to position [1007, 0]
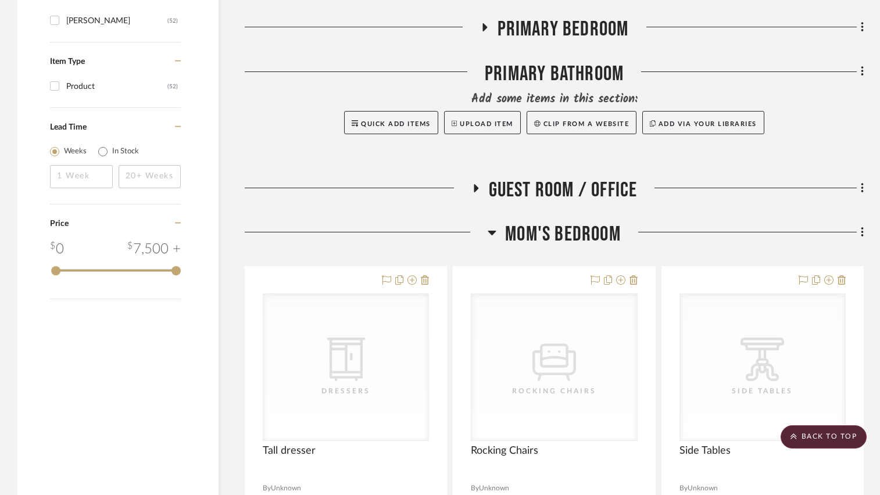
click at [488, 233] on icon at bounding box center [492, 233] width 9 height 14
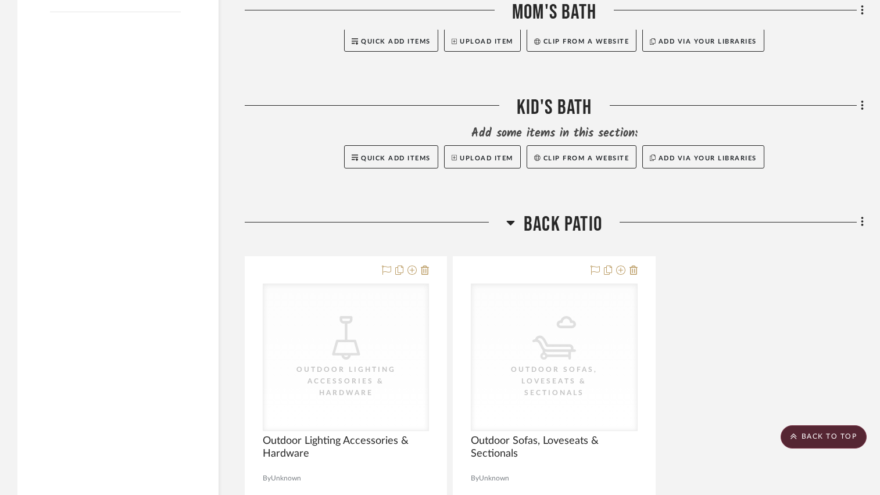
scroll to position [1297, 0]
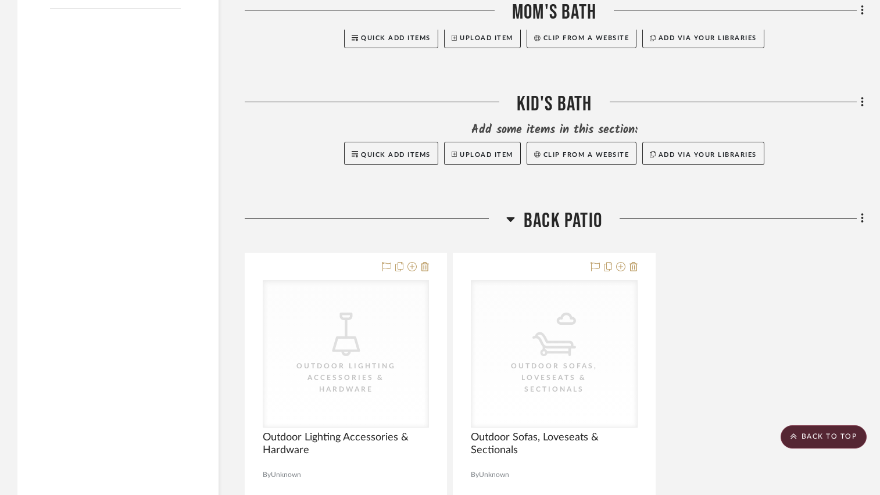
click at [507, 217] on icon at bounding box center [511, 219] width 8 height 5
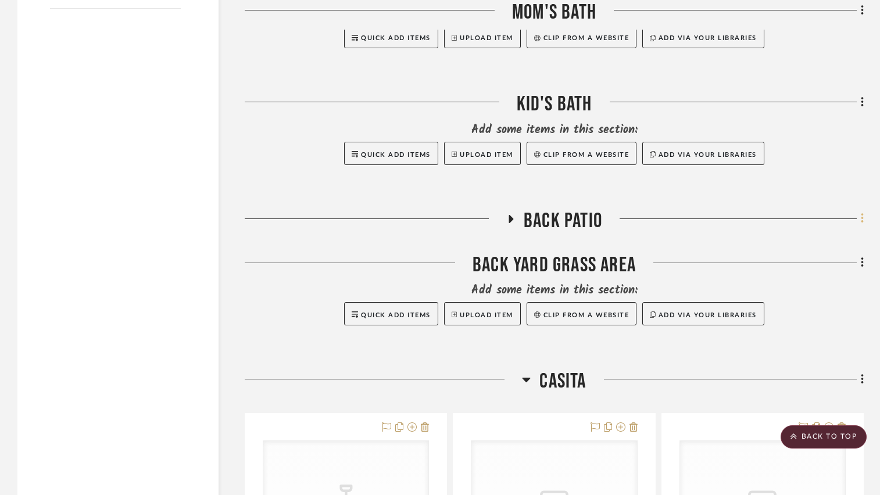
click at [863, 217] on icon at bounding box center [862, 219] width 2 height 10
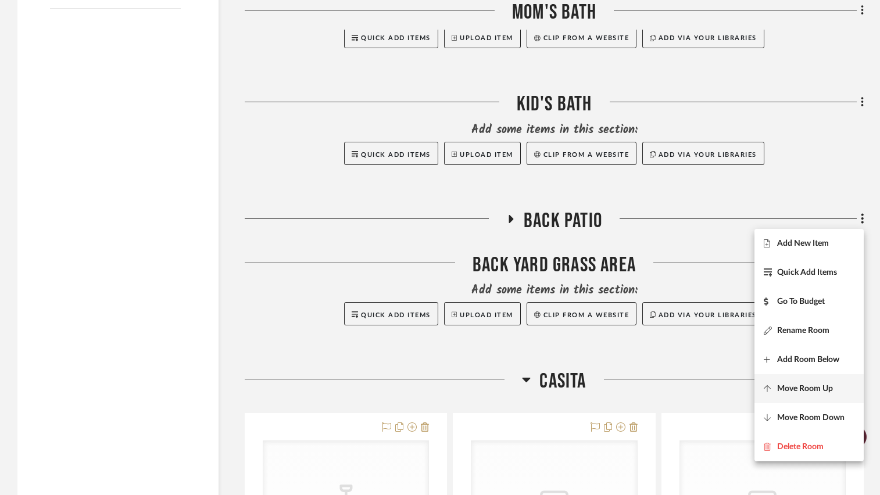
click at [817, 388] on span "Move Room Up" at bounding box center [805, 389] width 56 height 10
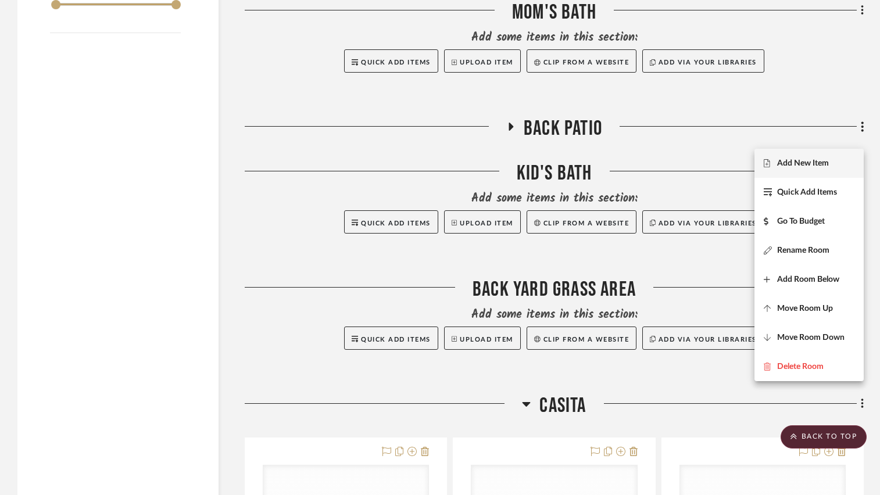
scroll to position [1215, 0]
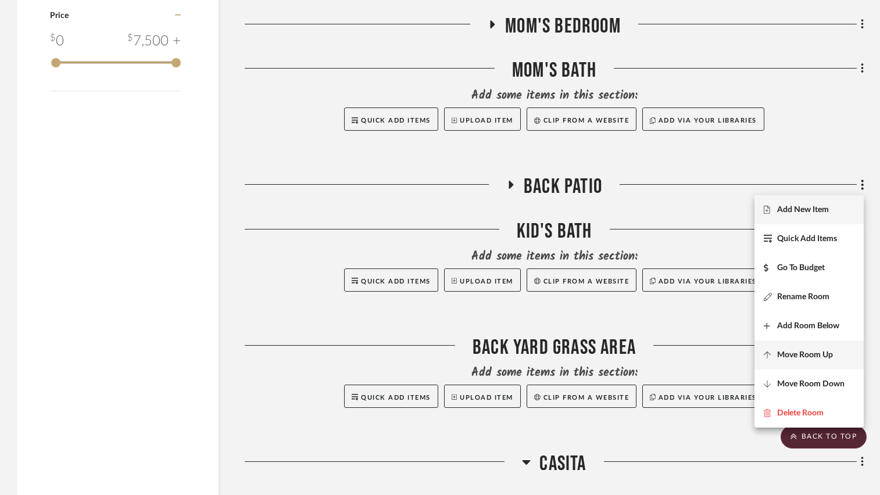
click at [804, 347] on button "Move Room Up" at bounding box center [808, 355] width 109 height 29
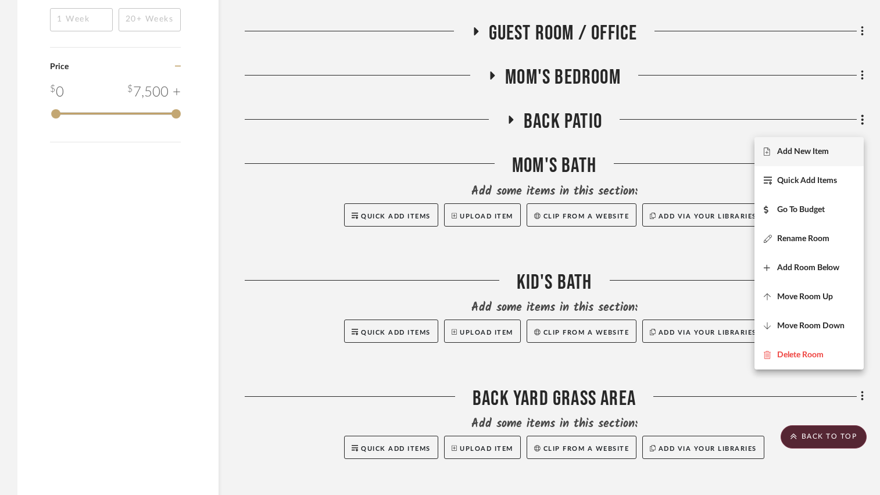
scroll to position [1157, 0]
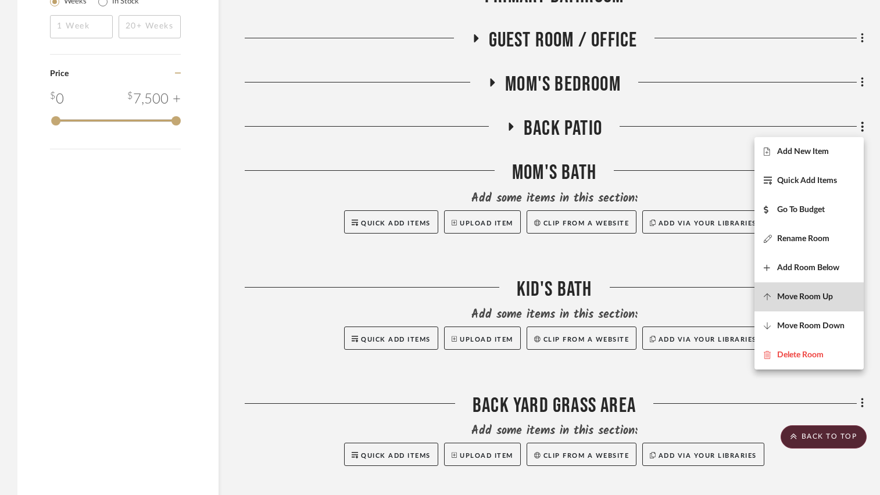
click at [813, 293] on span "Move Room Up" at bounding box center [805, 297] width 56 height 10
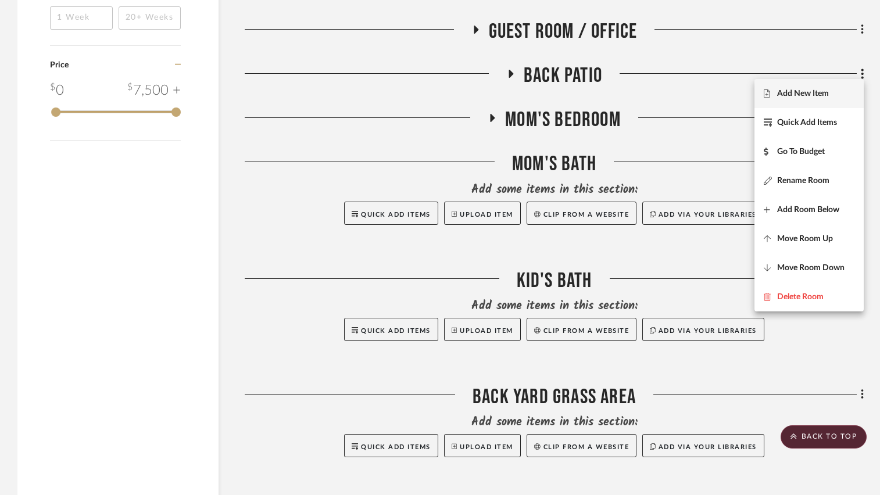
scroll to position [1113, 0]
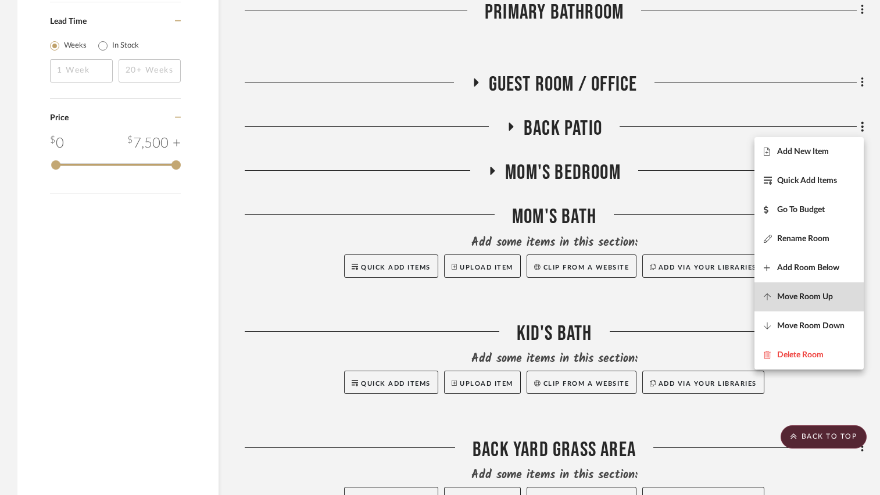
click at [817, 290] on button "Move Room Up" at bounding box center [808, 296] width 109 height 29
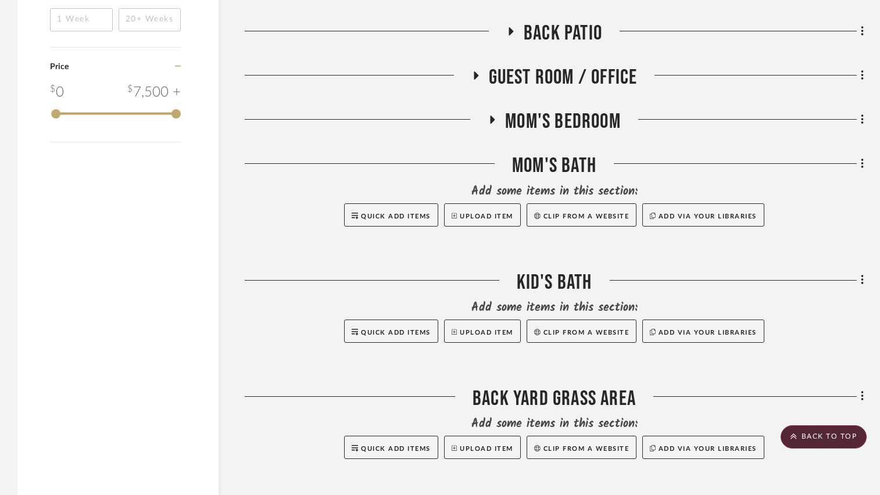
scroll to position [1184, 0]
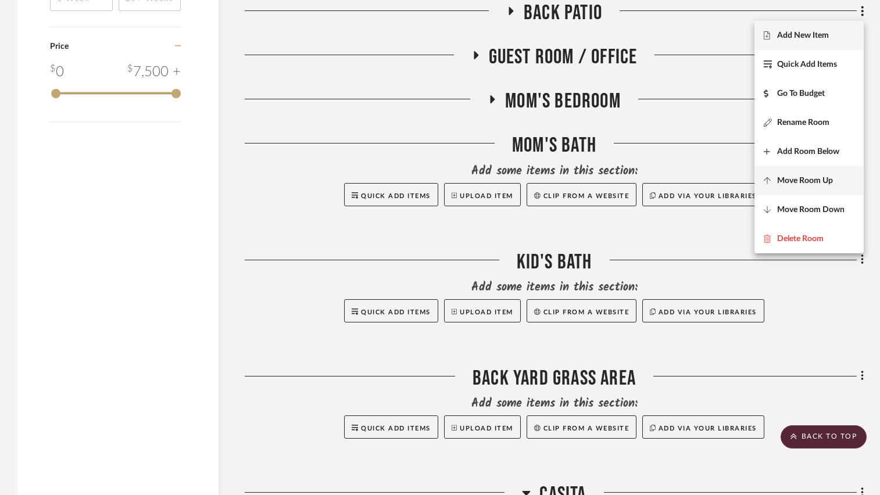
click at [799, 182] on span "Move Room Up" at bounding box center [805, 181] width 56 height 10
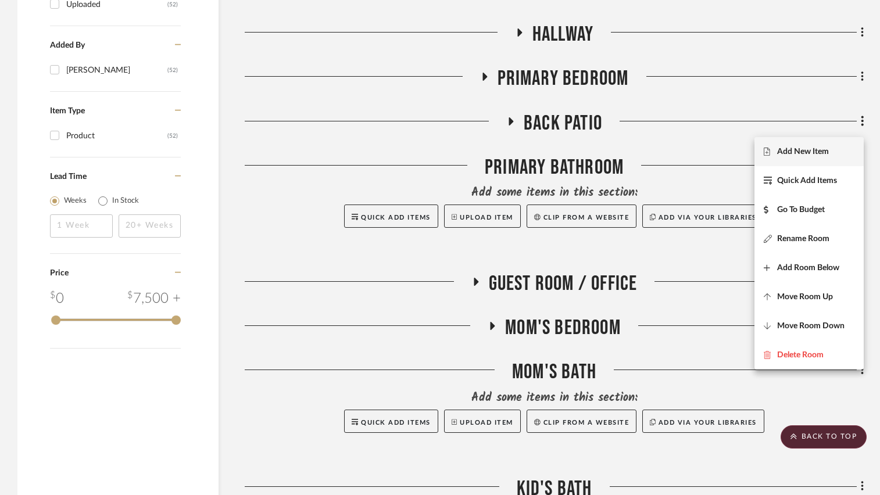
scroll to position [952, 0]
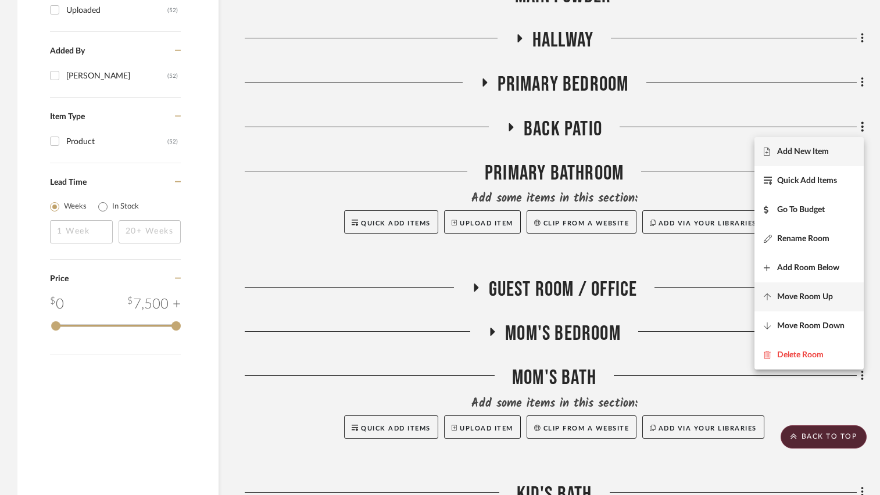
click at [788, 294] on span "Move Room Up" at bounding box center [805, 297] width 56 height 10
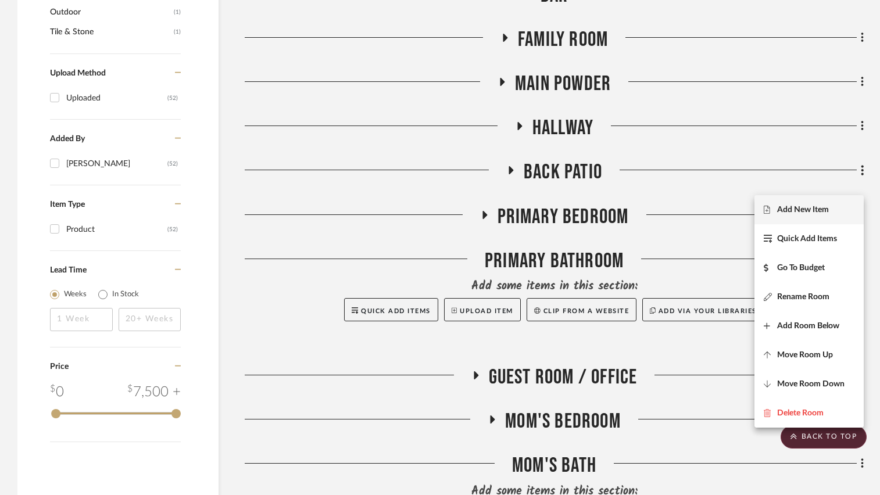
scroll to position [849, 0]
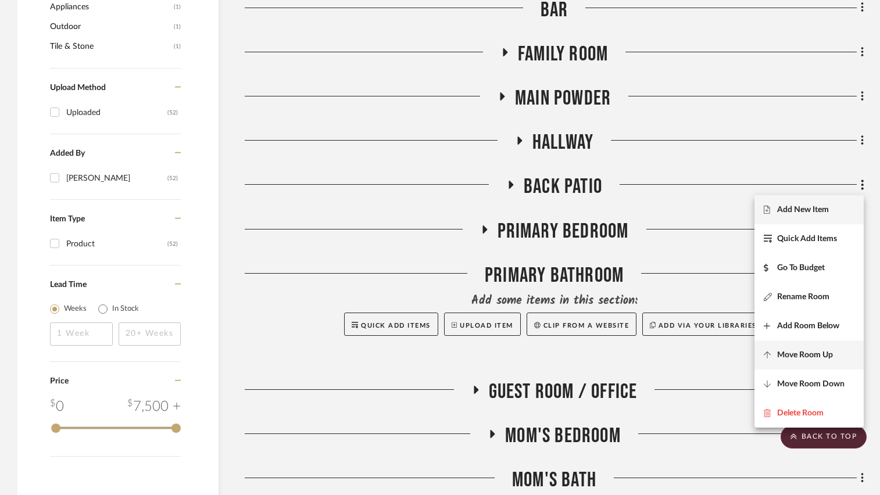
click at [807, 348] on button "Move Room Up" at bounding box center [808, 355] width 109 height 29
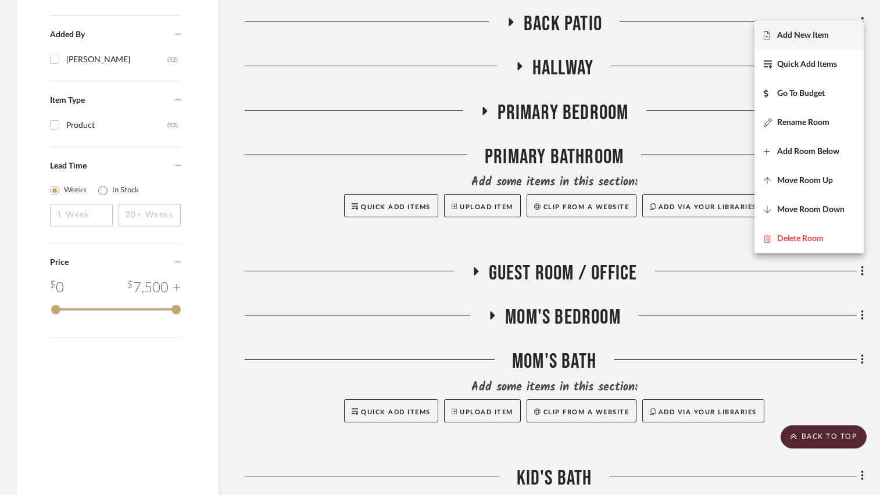
scroll to position [921, 0]
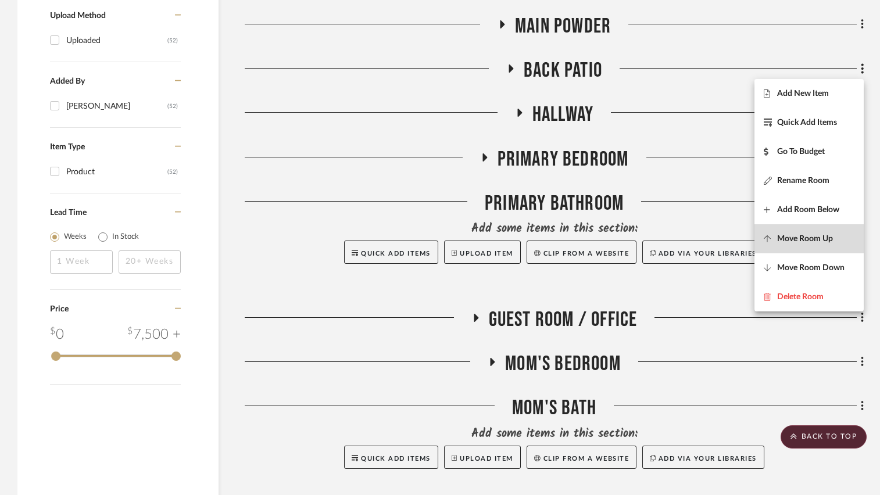
click at [800, 236] on span "Move Room Up" at bounding box center [805, 239] width 56 height 10
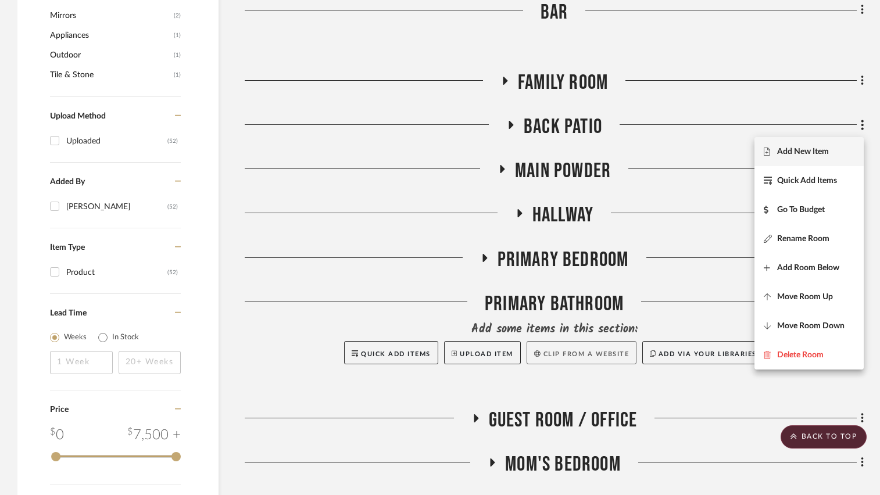
scroll to position [818, 0]
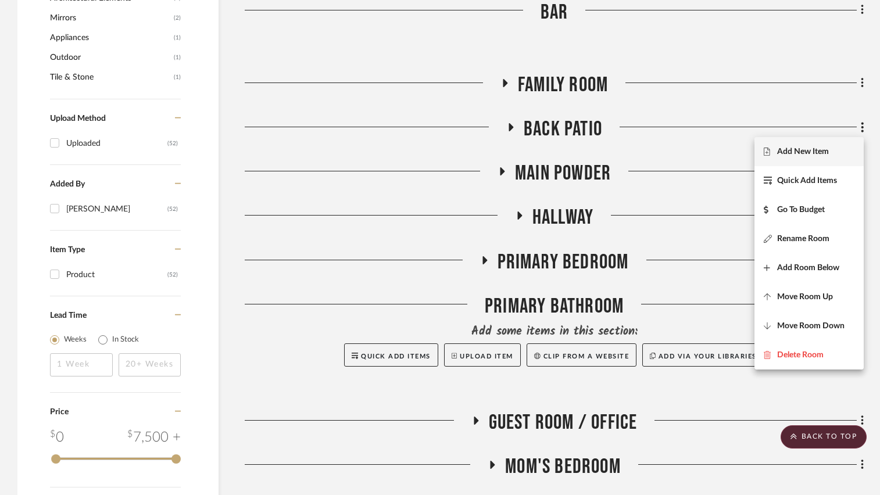
click at [699, 266] on div at bounding box center [440, 247] width 880 height 495
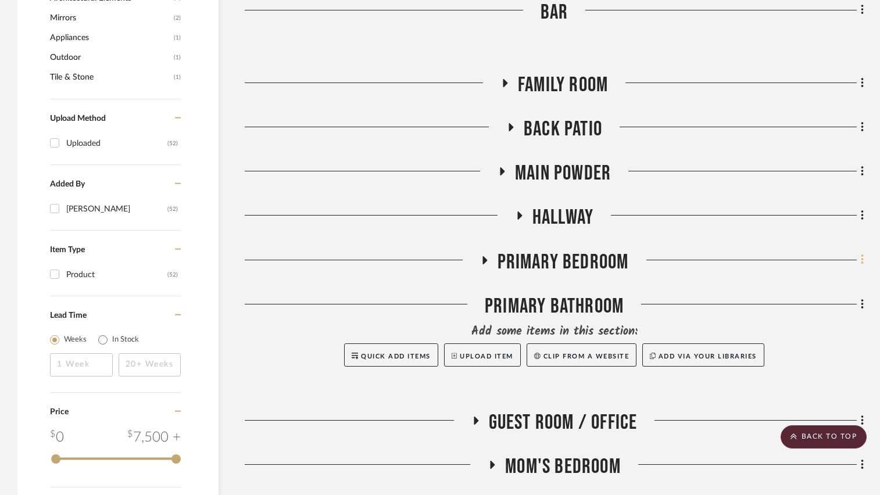
click at [861, 256] on icon at bounding box center [862, 259] width 3 height 13
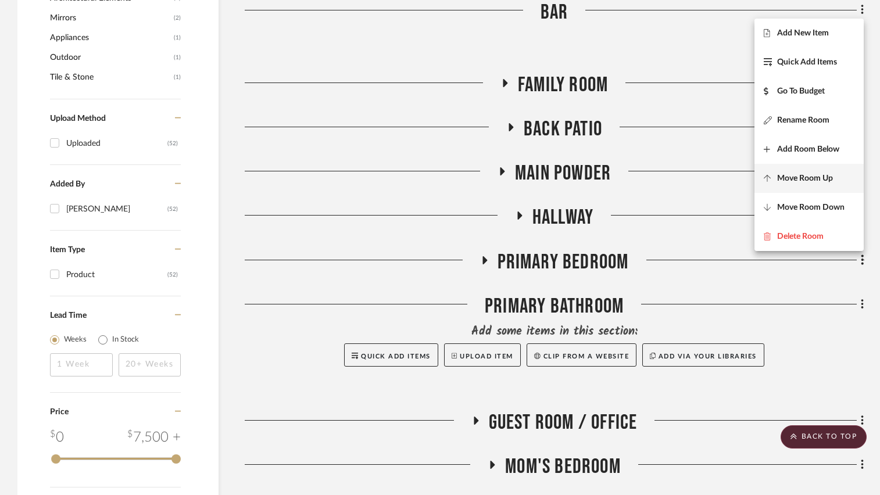
click at [813, 181] on span "Move Room Up" at bounding box center [805, 178] width 56 height 10
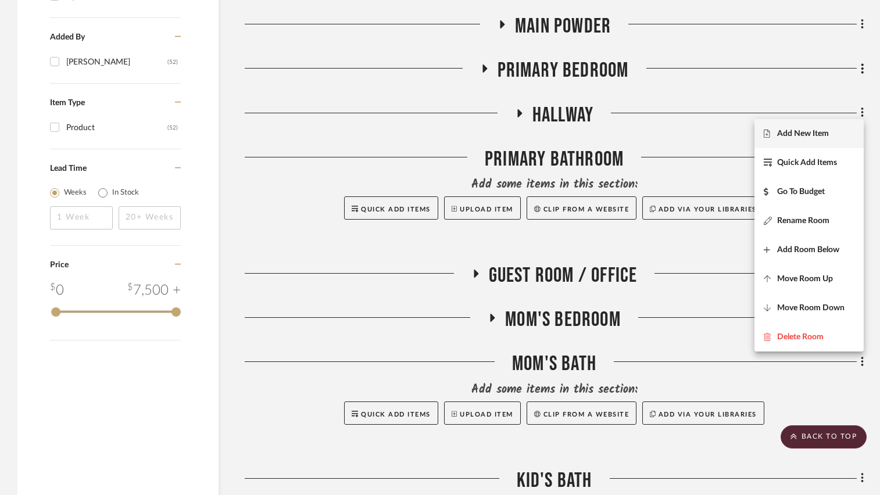
scroll to position [907, 0]
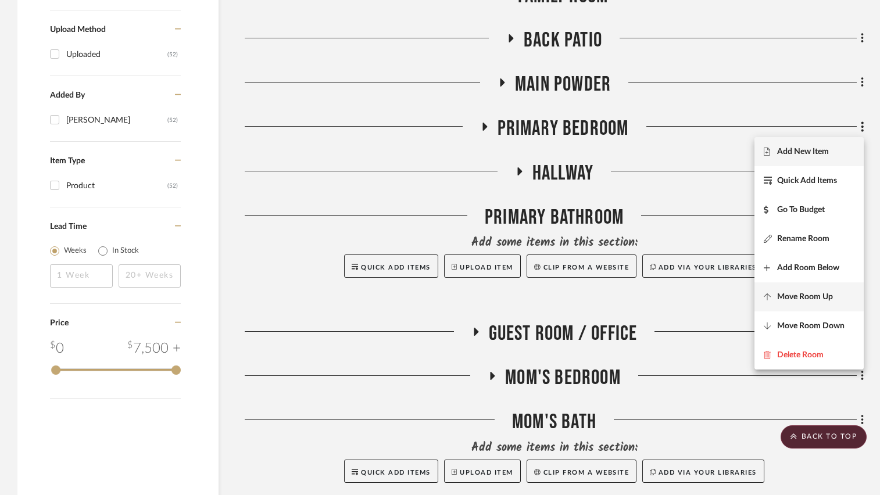
click at [789, 294] on span "Move Room Up" at bounding box center [805, 297] width 56 height 10
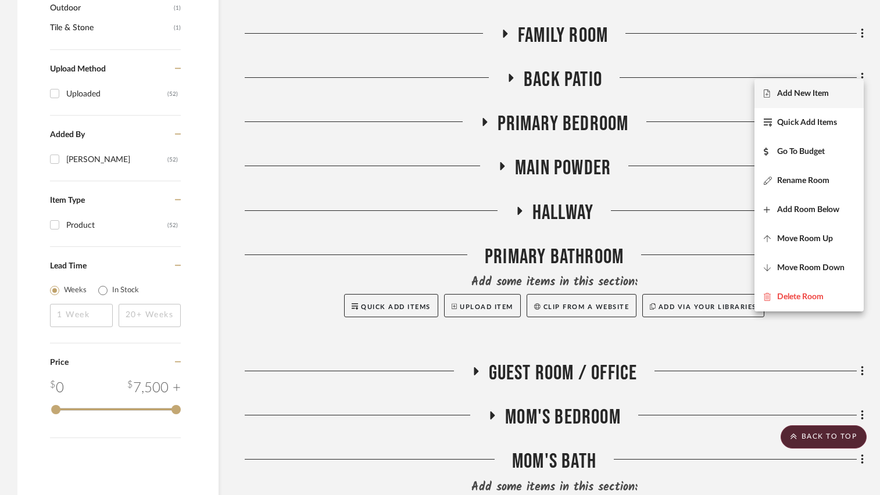
scroll to position [863, 0]
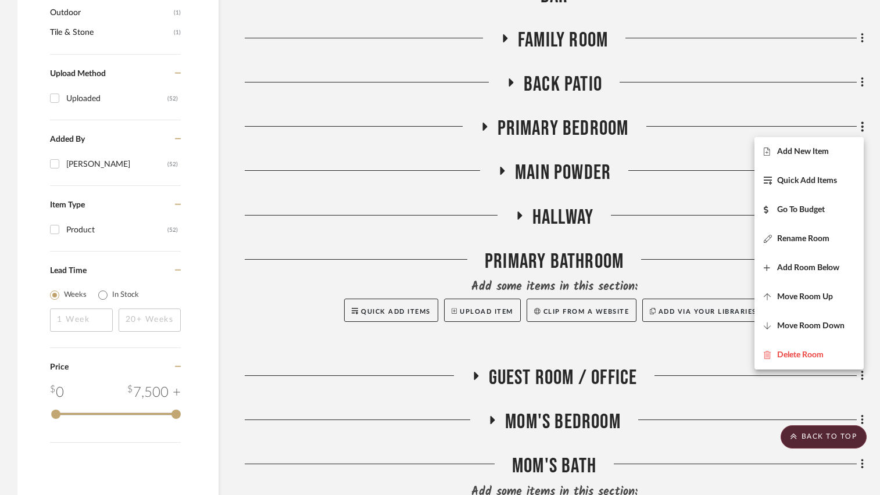
click at [632, 256] on div at bounding box center [440, 247] width 880 height 495
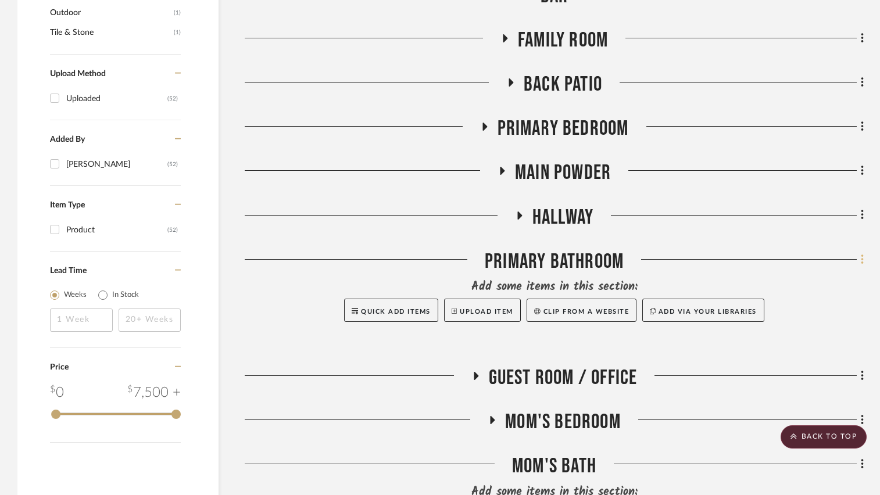
click at [863, 260] on icon at bounding box center [862, 260] width 2 height 10
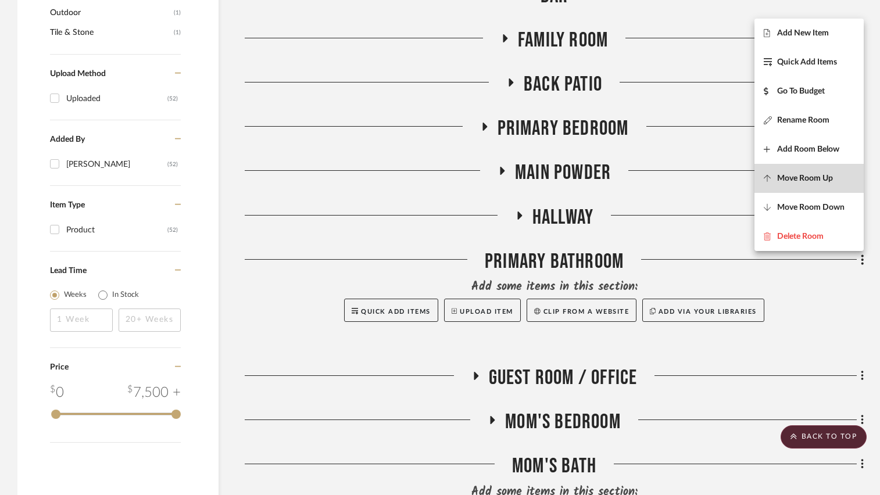
click at [815, 183] on span "Move Room Up" at bounding box center [805, 178] width 56 height 10
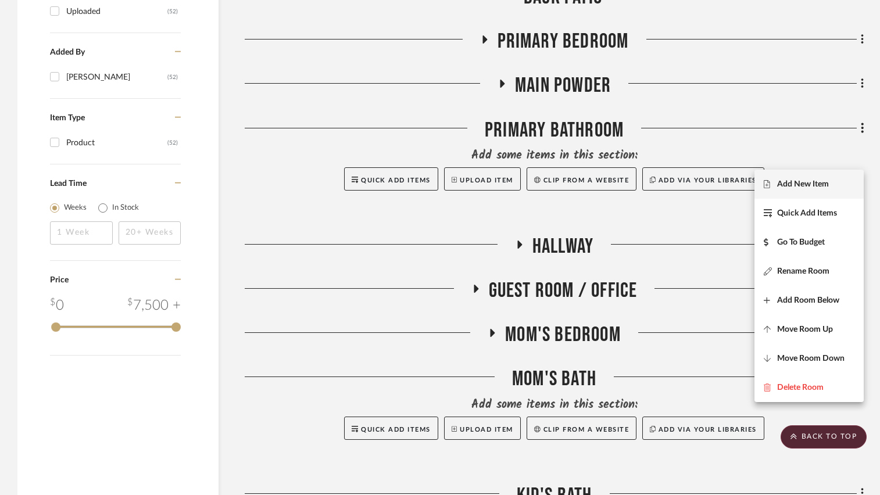
scroll to position [893, 0]
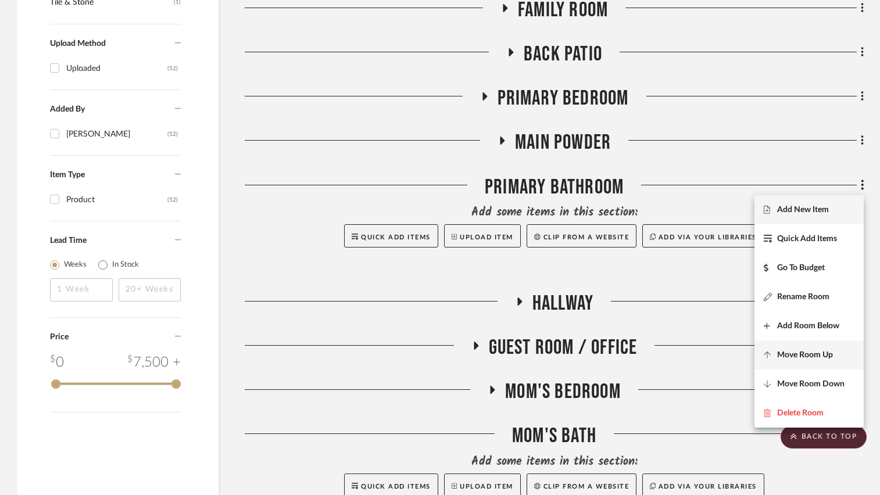
click at [794, 355] on span "Move Room Up" at bounding box center [805, 355] width 56 height 10
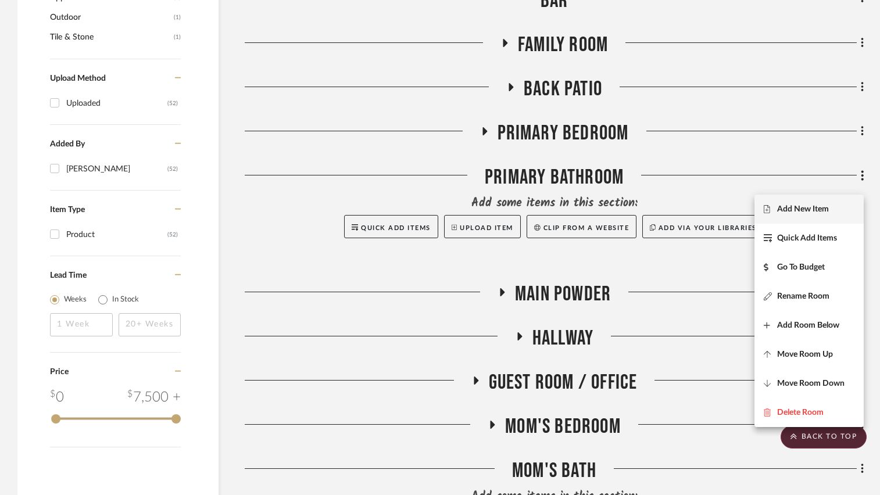
scroll to position [849, 0]
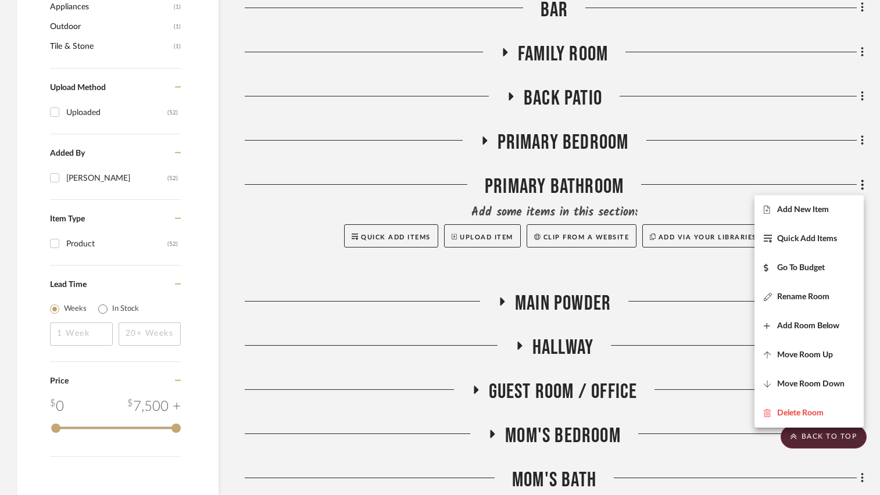
click at [615, 180] on div at bounding box center [440, 247] width 880 height 495
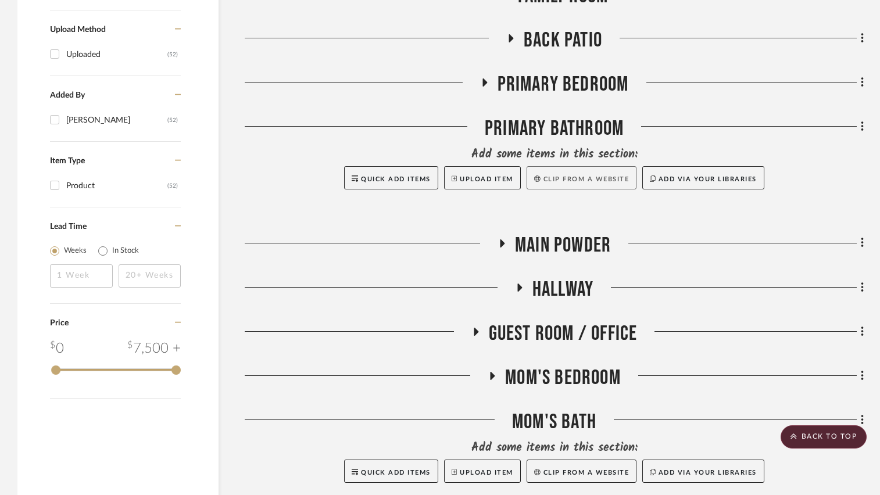
scroll to position [965, 0]
